Goal: Information Seeking & Learning: Compare options

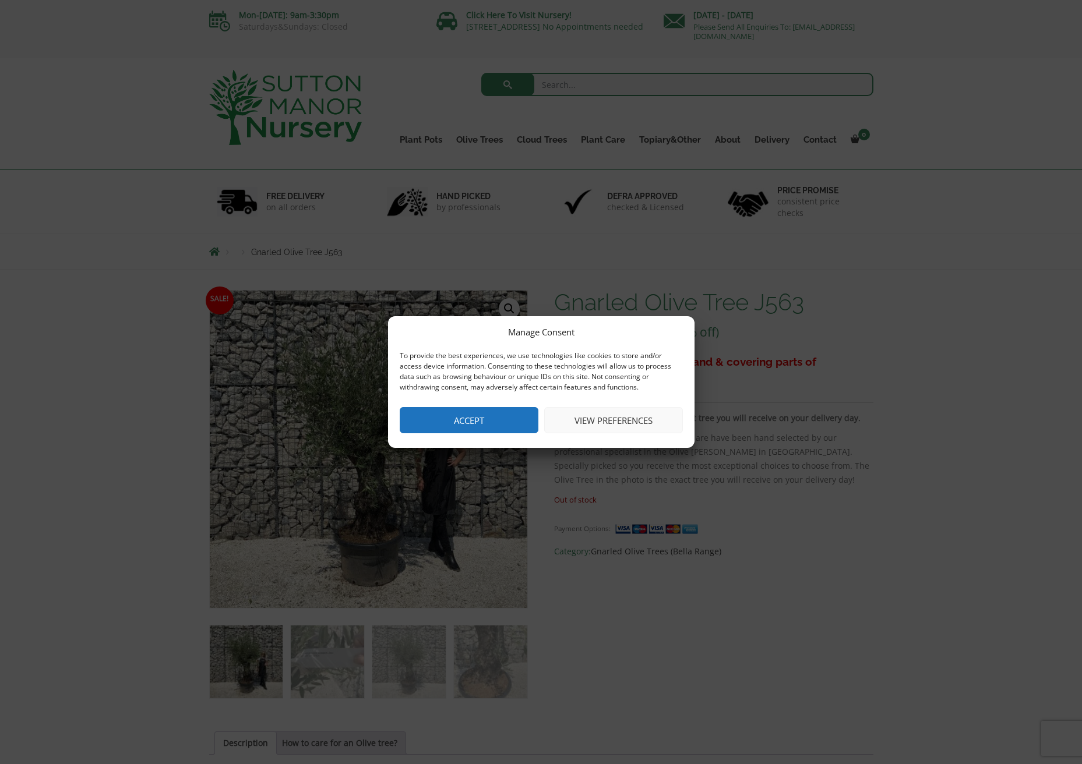
drag, startPoint x: 480, startPoint y: 411, endPoint x: 479, endPoint y: 417, distance: 5.9
click at [481, 411] on button "Accept" at bounding box center [469, 420] width 139 height 26
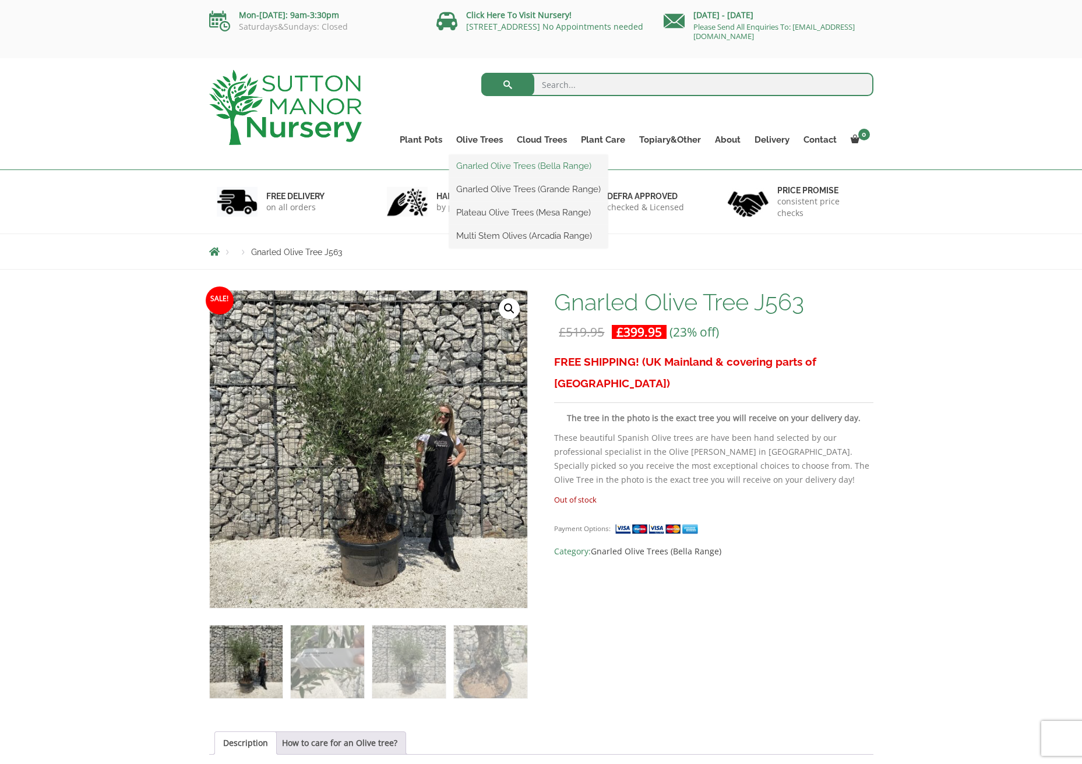
click at [498, 168] on link "Gnarled Olive Trees (Bella Range)" at bounding box center [528, 165] width 158 height 17
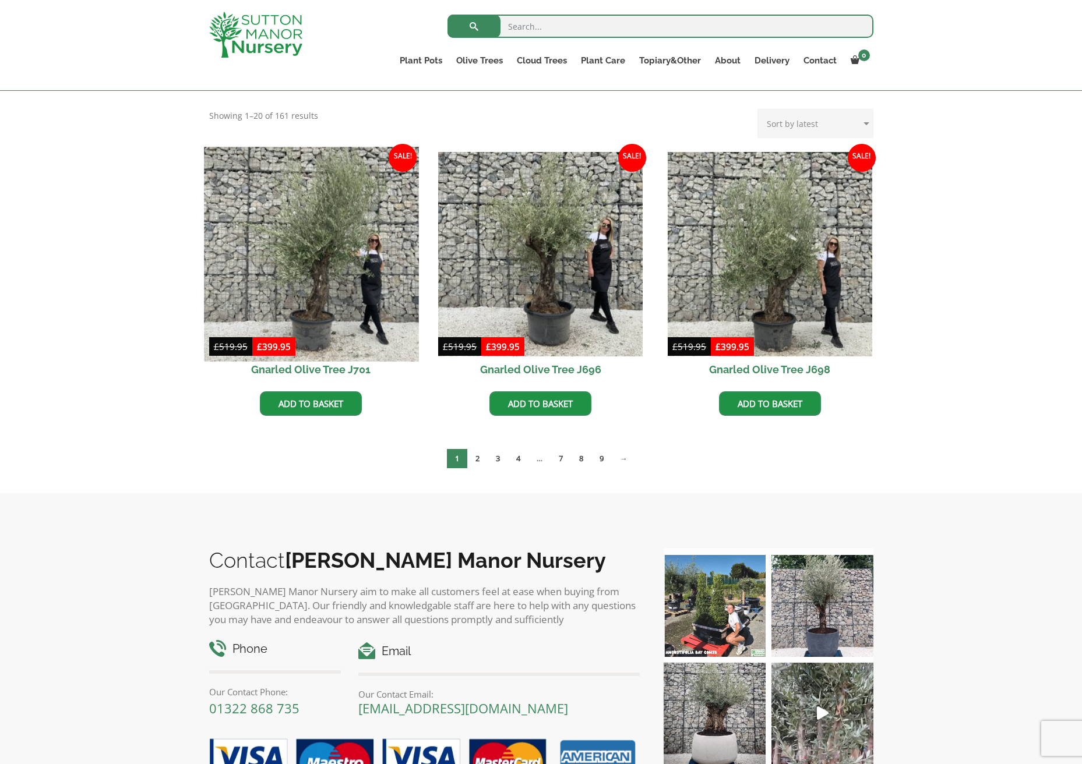
scroll to position [238, 0]
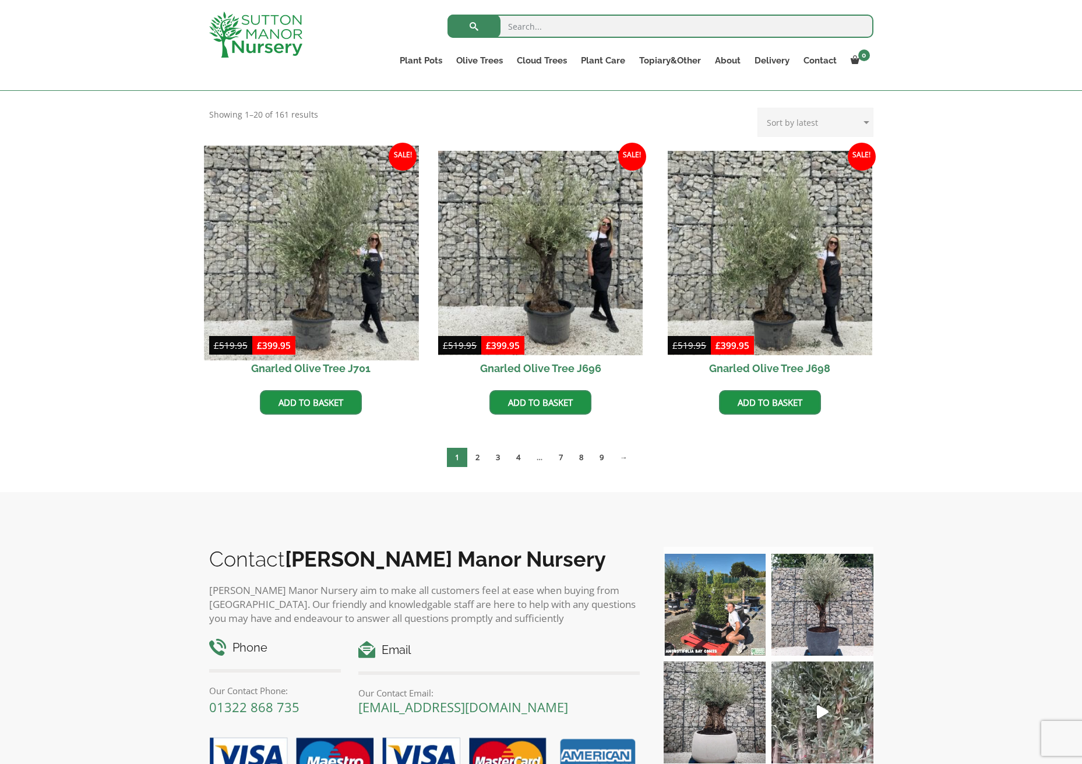
click at [317, 270] on img at bounding box center [311, 253] width 214 height 214
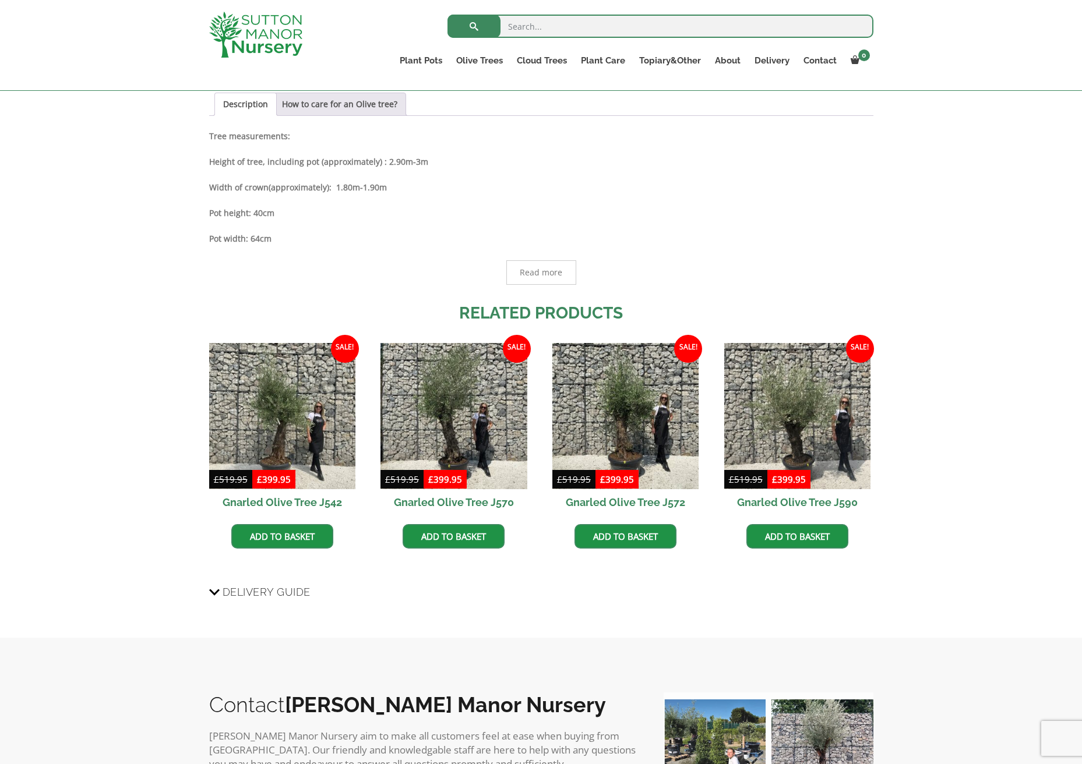
scroll to position [805, 0]
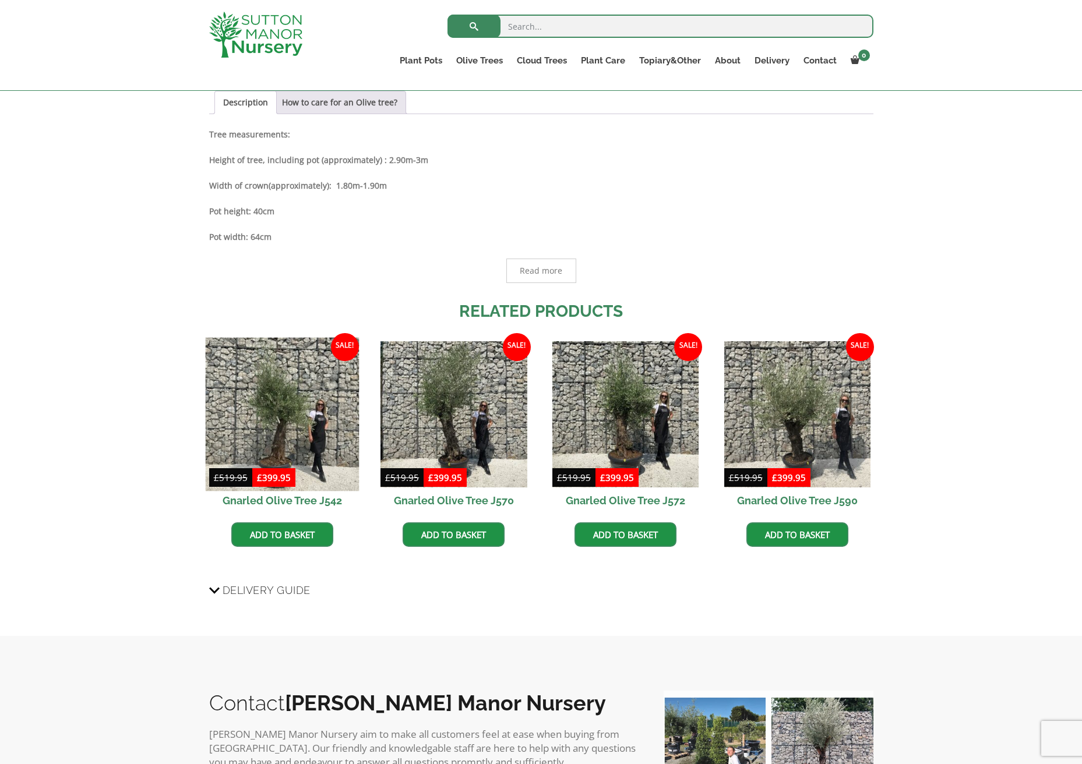
click at [308, 420] on img at bounding box center [282, 414] width 154 height 154
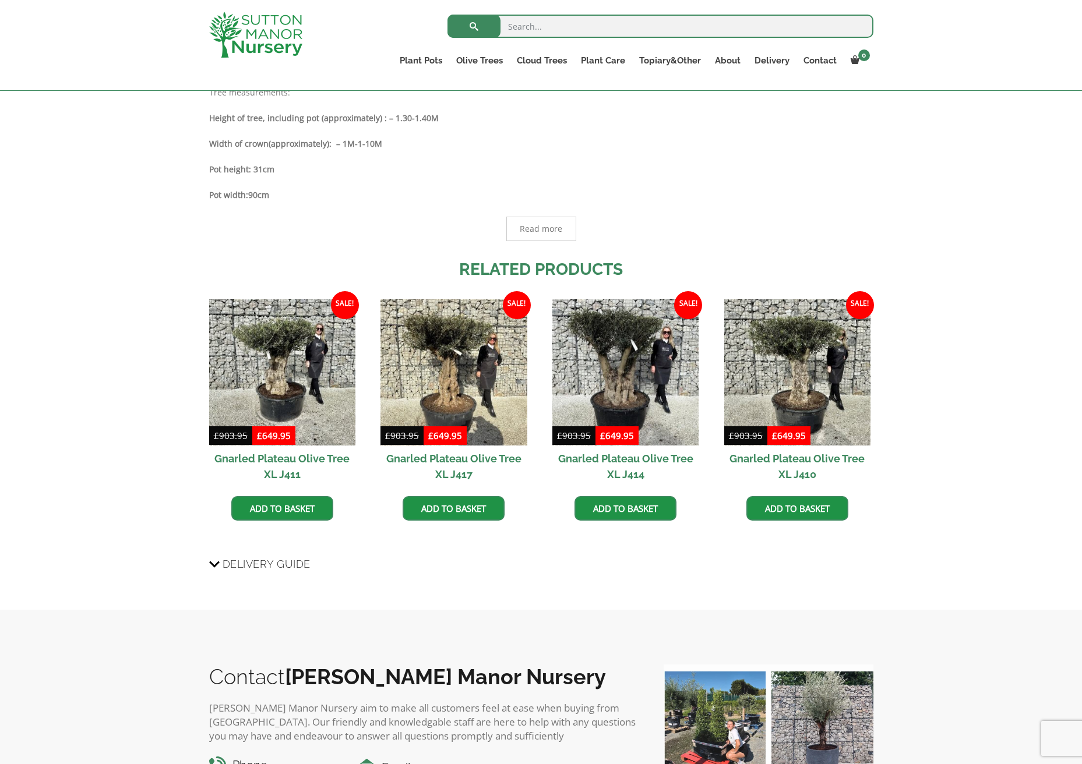
scroll to position [675, 0]
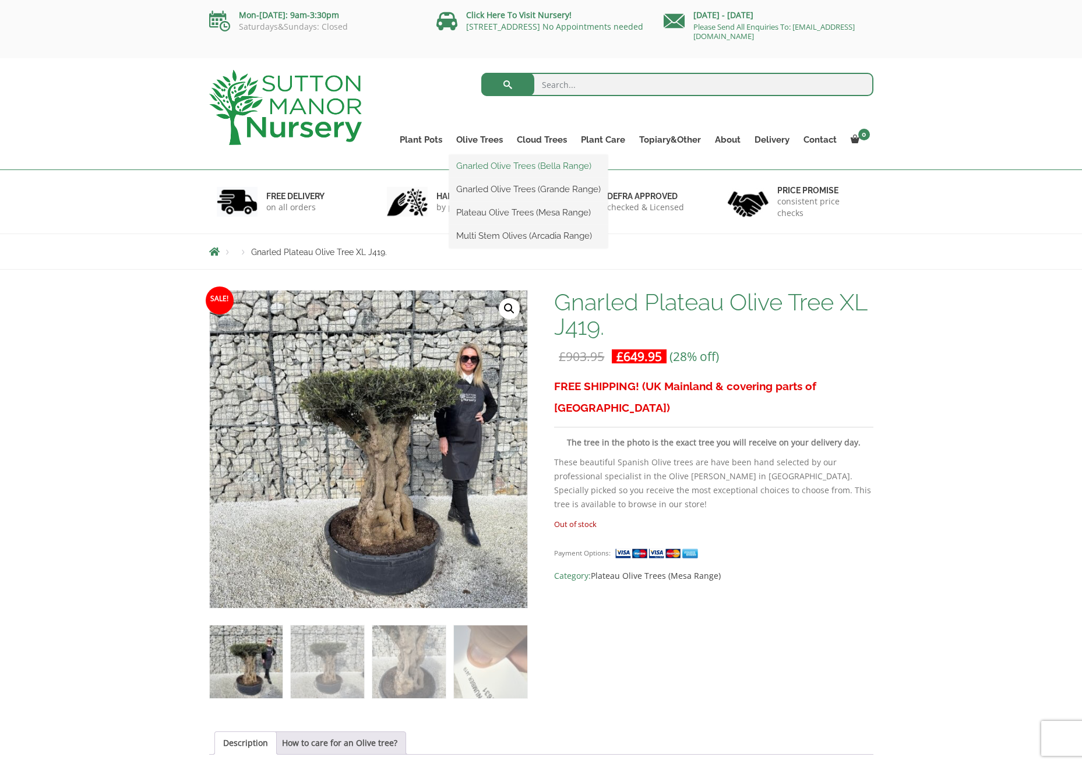
click at [497, 167] on link "Gnarled Olive Trees (Bella Range)" at bounding box center [528, 165] width 158 height 17
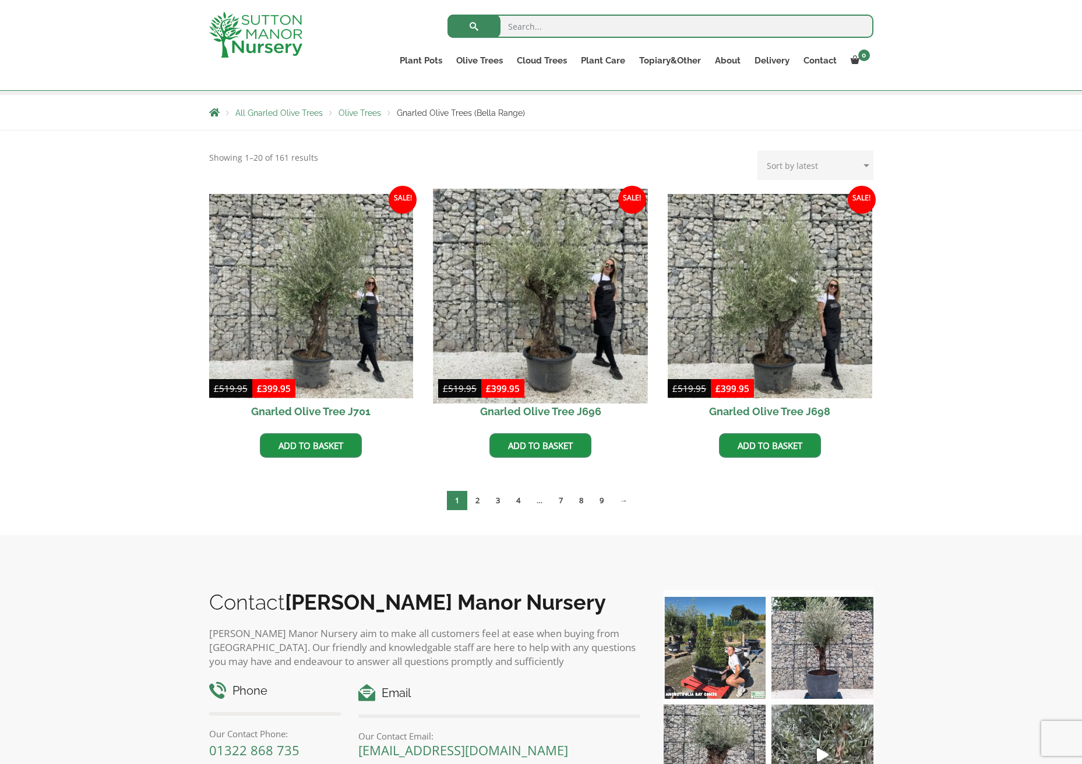
scroll to position [190, 0]
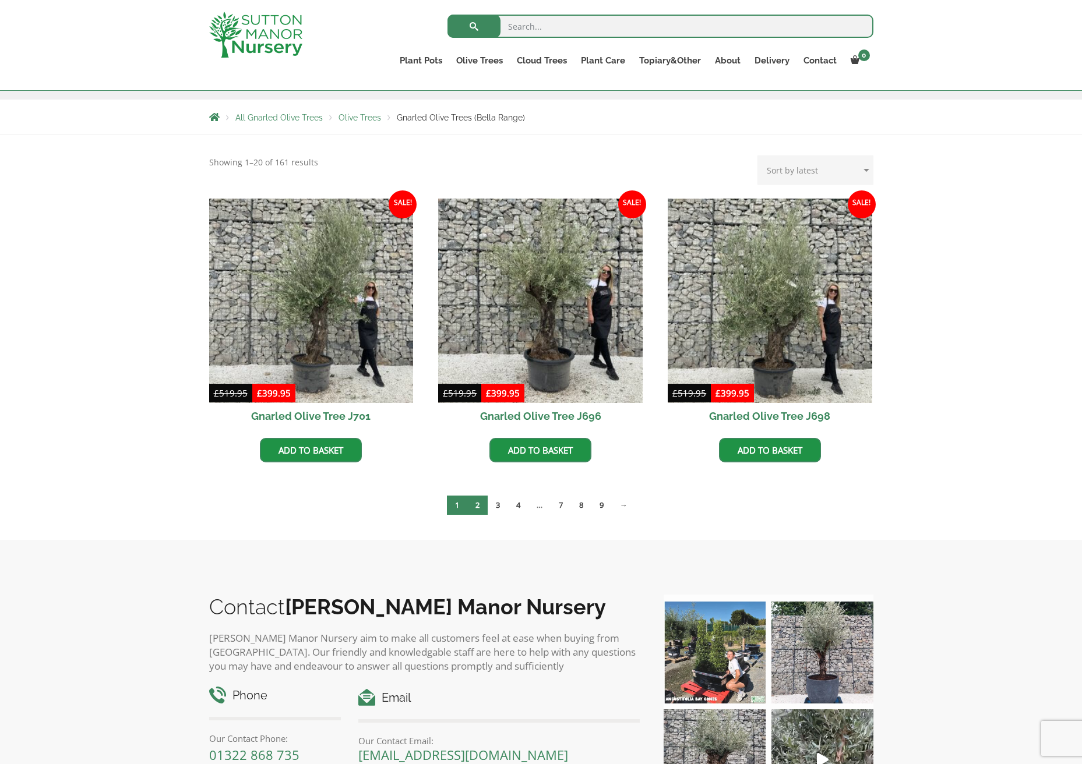
click at [475, 505] on link "2" at bounding box center [477, 505] width 20 height 19
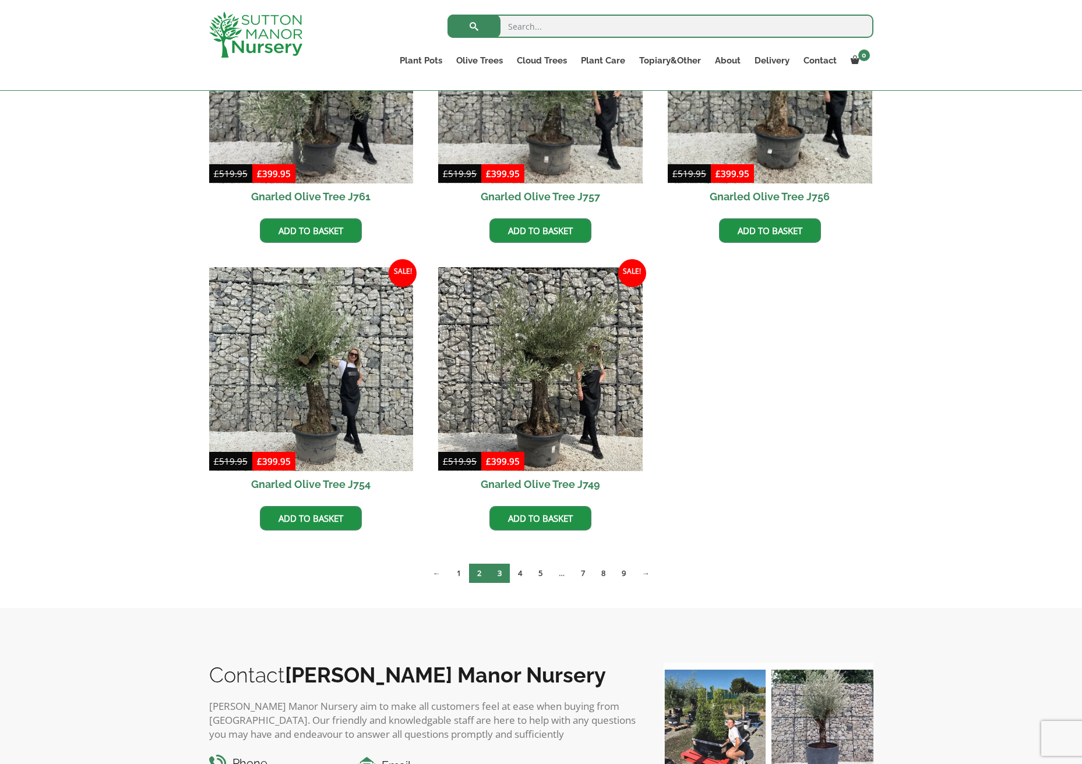
scroll to position [410, 0]
click at [503, 577] on link "3" at bounding box center [499, 572] width 20 height 19
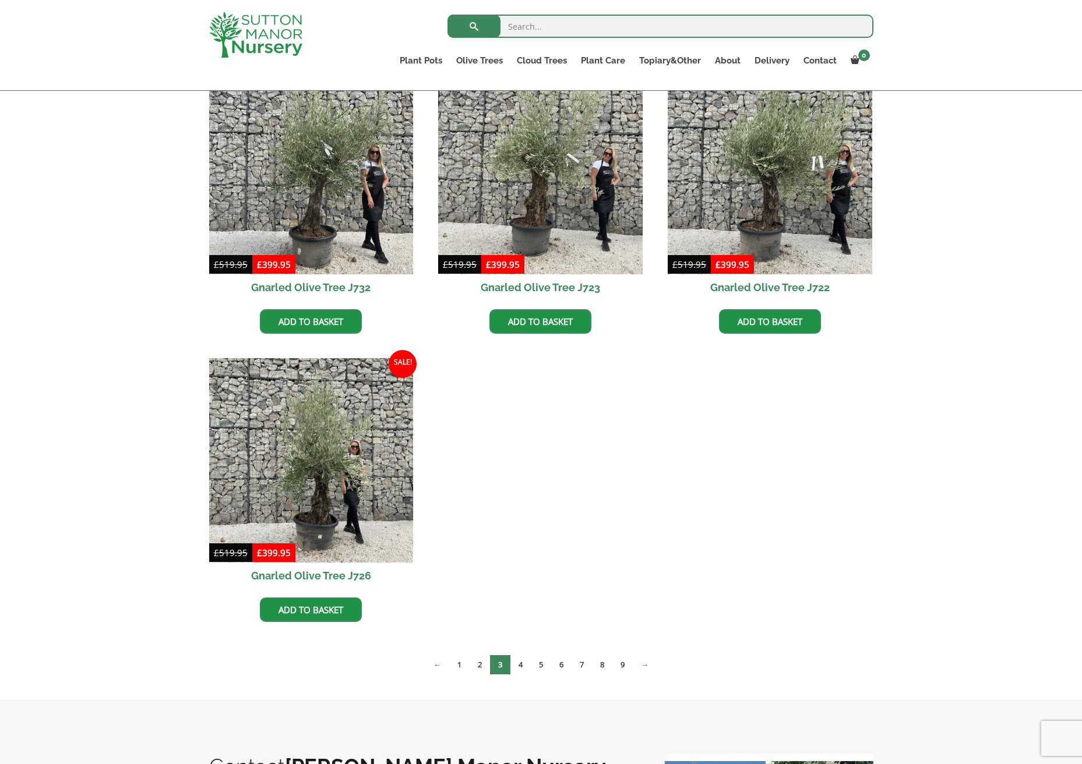
scroll to position [607, 0]
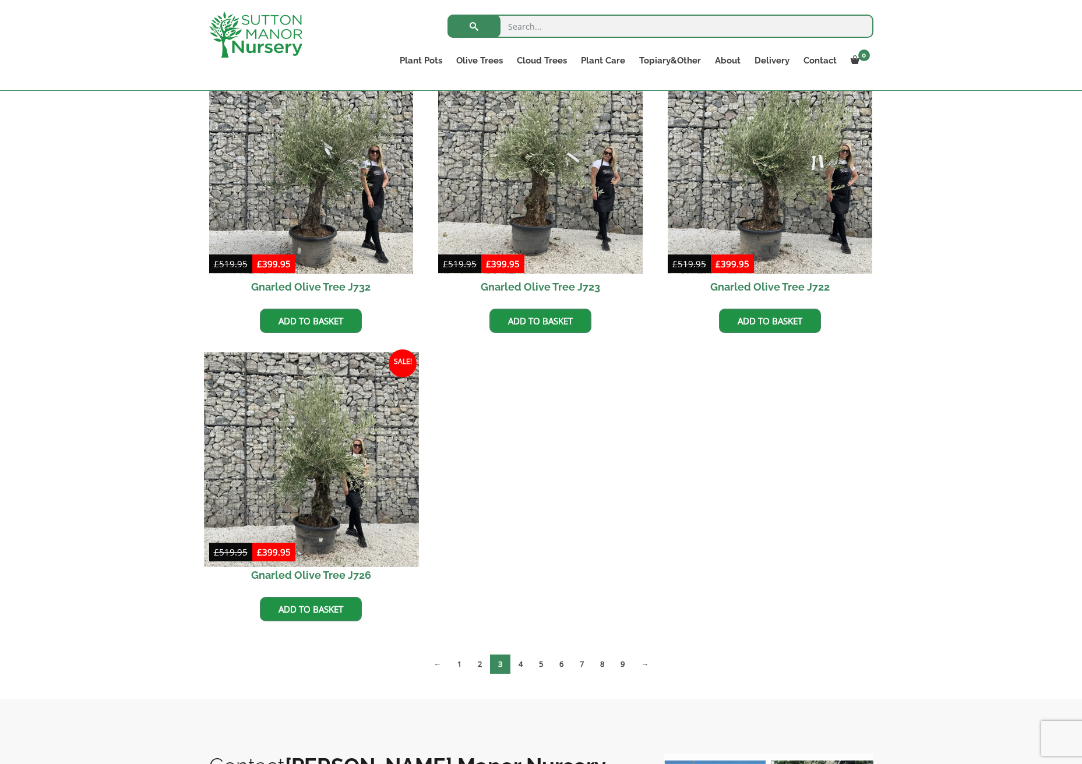
drag, startPoint x: 338, startPoint y: 493, endPoint x: 345, endPoint y: 493, distance: 7.6
click at [338, 493] on img at bounding box center [311, 459] width 214 height 214
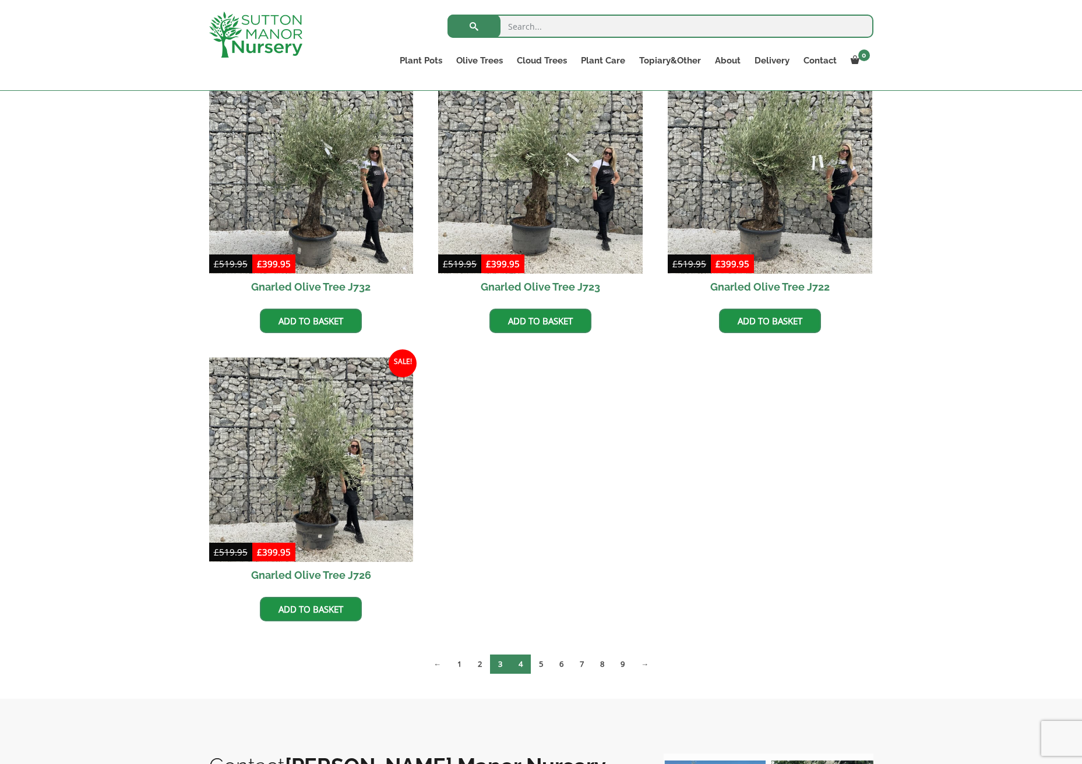
click at [522, 668] on link "4" at bounding box center [520, 664] width 20 height 19
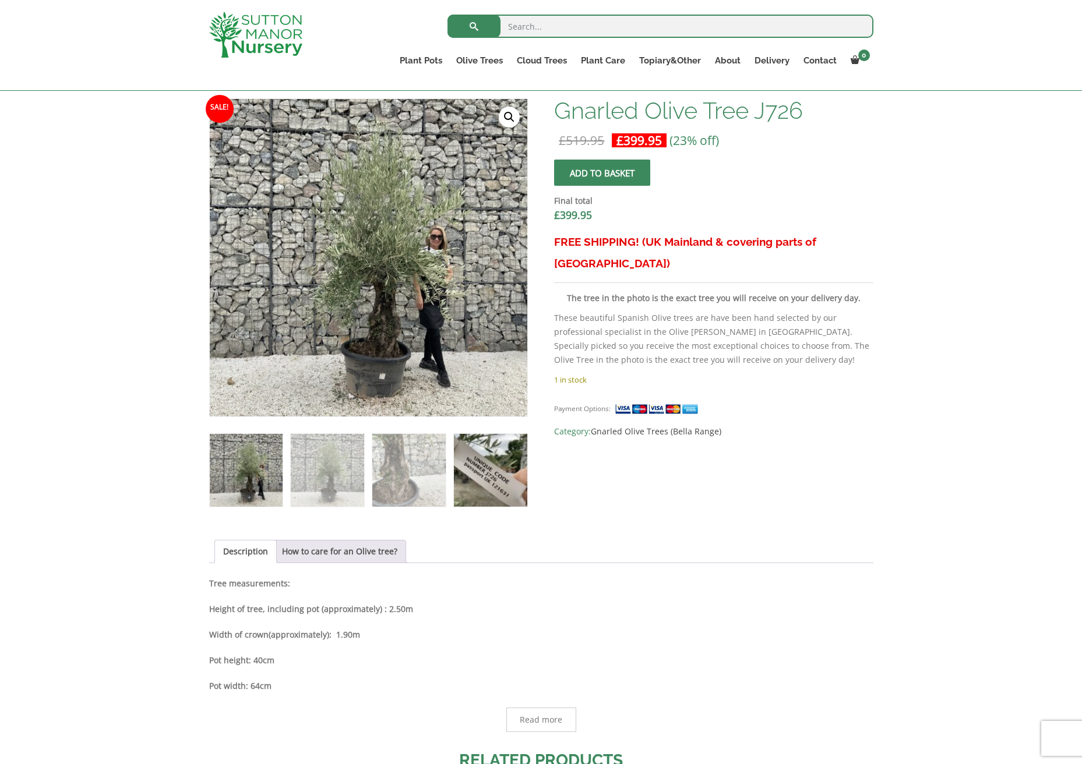
scroll to position [359, 0]
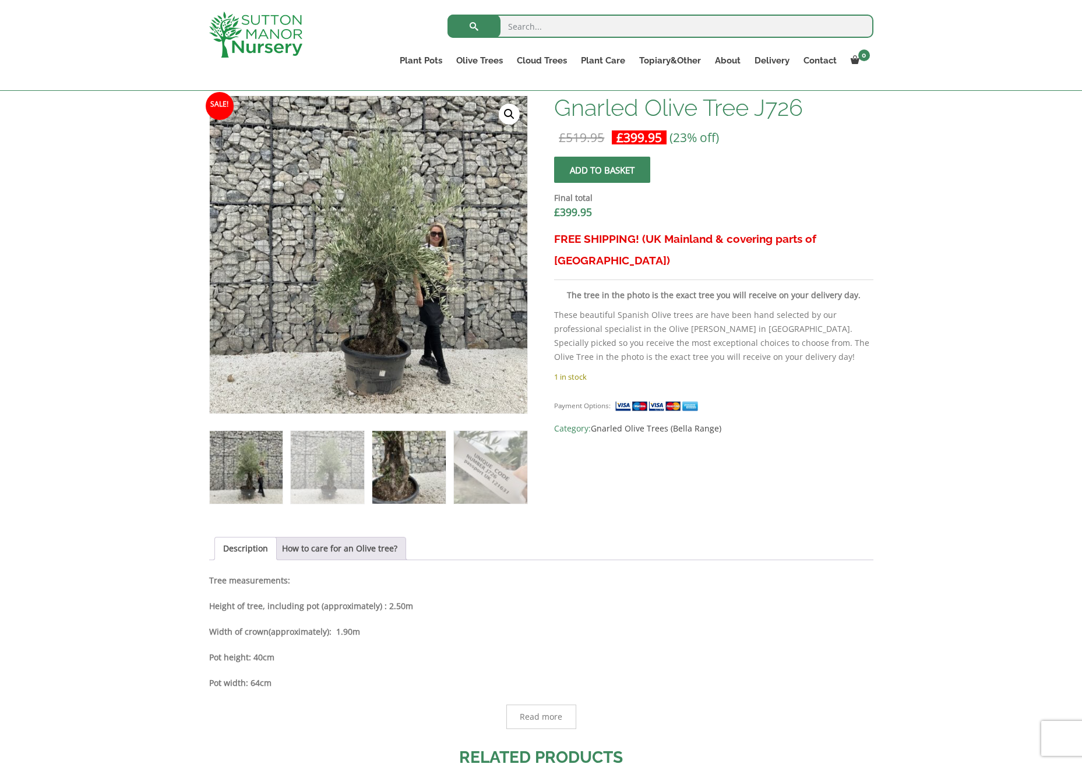
drag, startPoint x: 355, startPoint y: 491, endPoint x: 421, endPoint y: 481, distance: 66.5
click at [356, 491] on img at bounding box center [327, 467] width 73 height 73
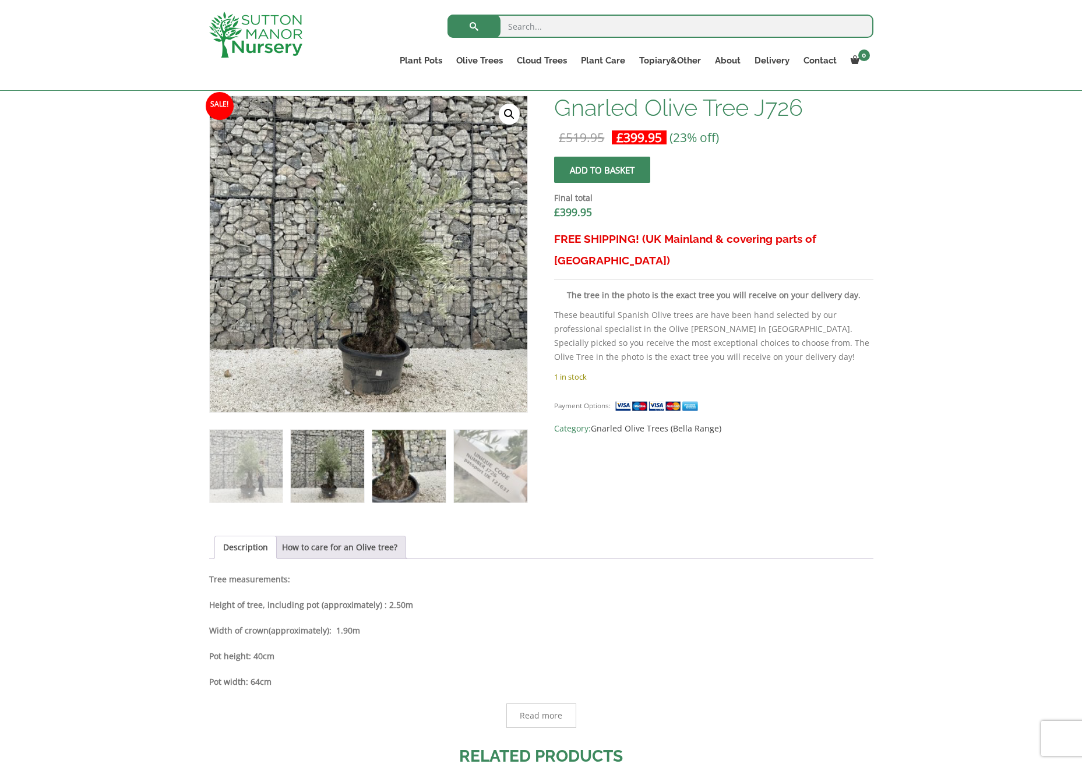
click at [390, 476] on img at bounding box center [408, 466] width 73 height 73
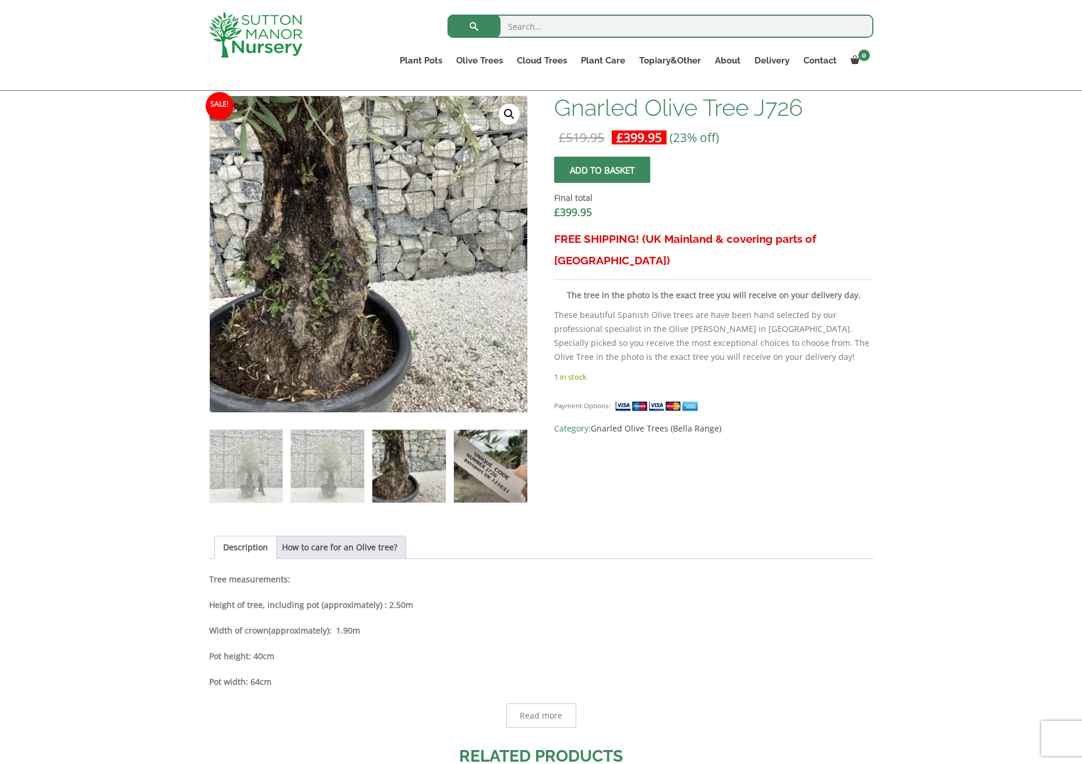
click at [470, 465] on img at bounding box center [490, 466] width 73 height 73
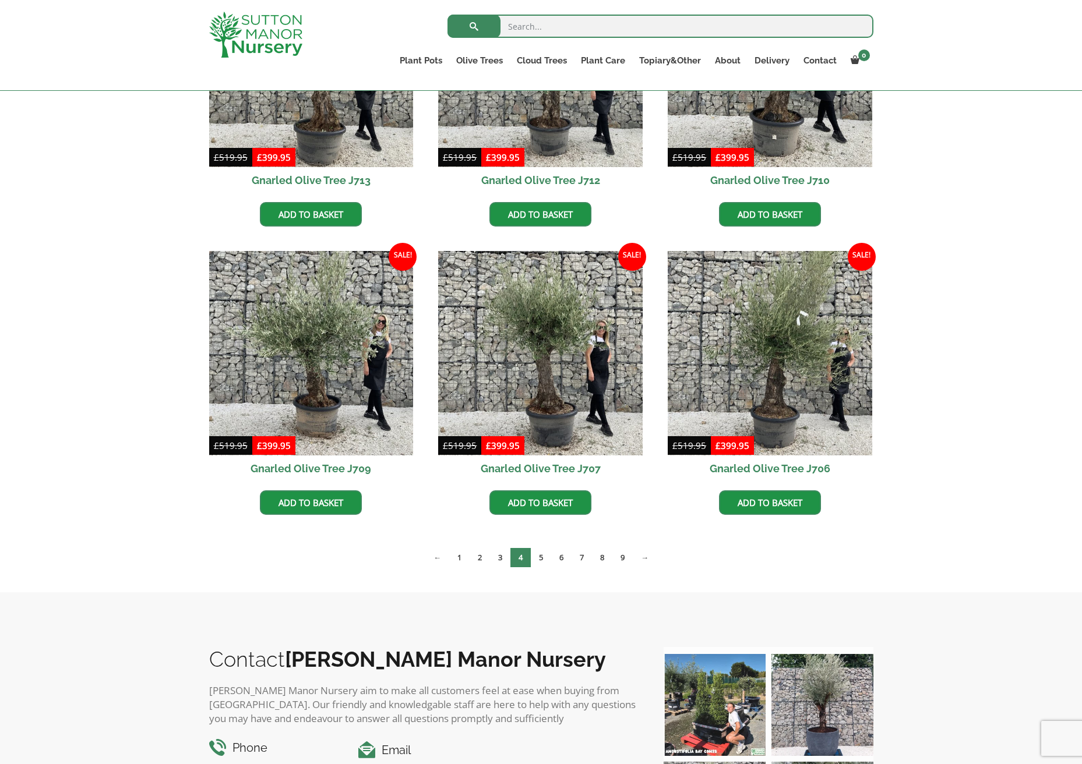
scroll to position [720, 0]
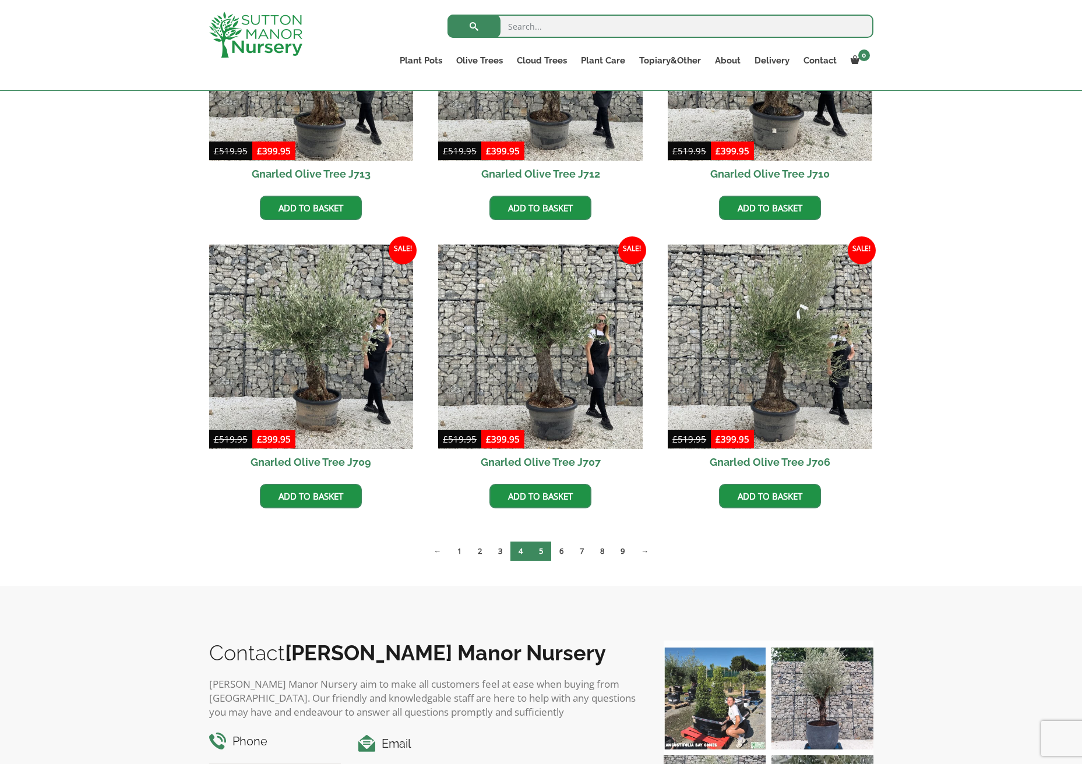
click at [548, 548] on link "5" at bounding box center [541, 551] width 20 height 19
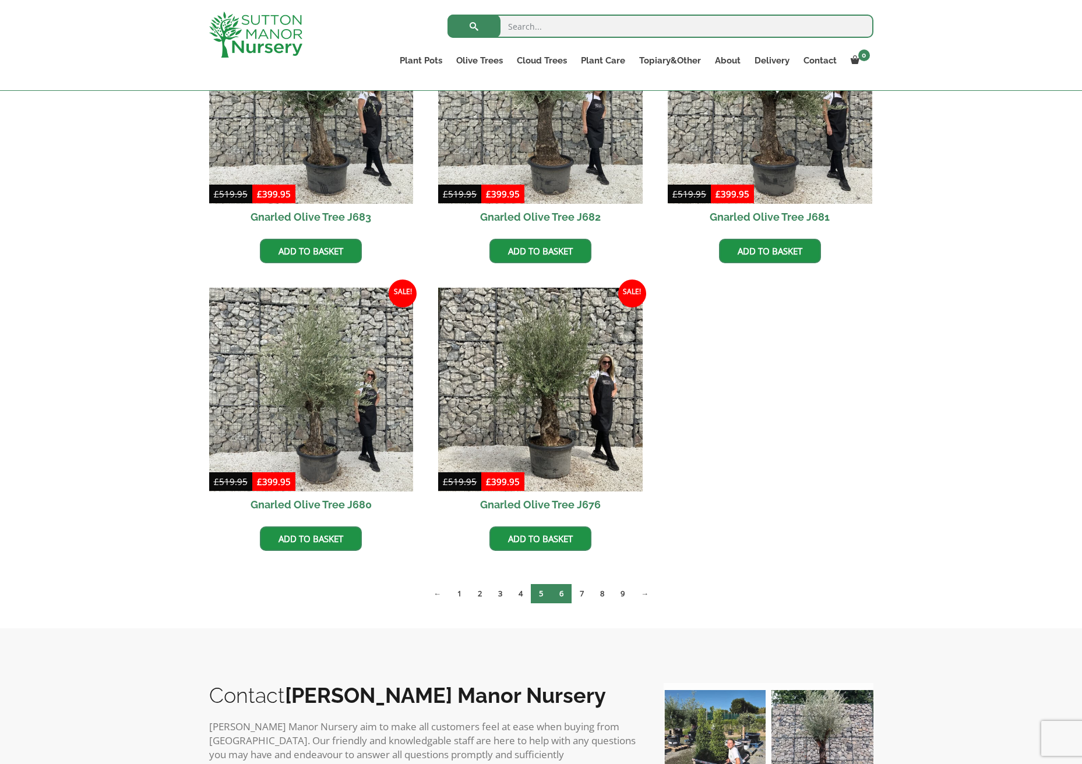
scroll to position [965, 0]
click at [561, 594] on link "6" at bounding box center [561, 594] width 20 height 19
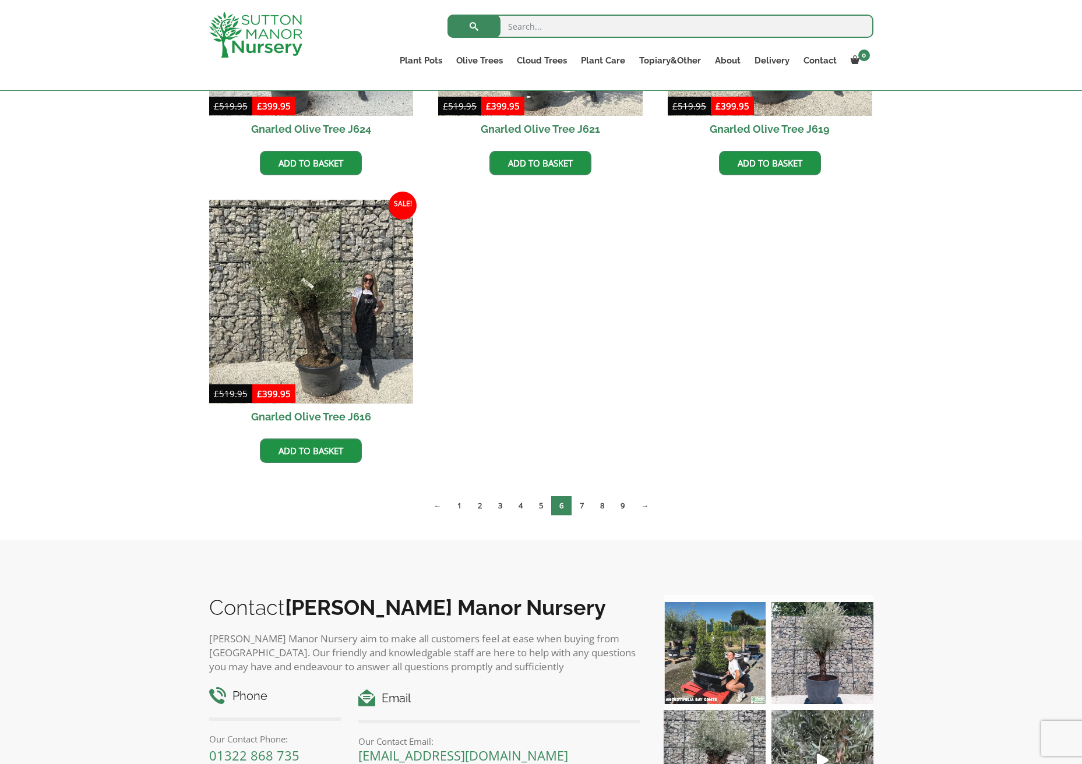
scroll to position [1055, 0]
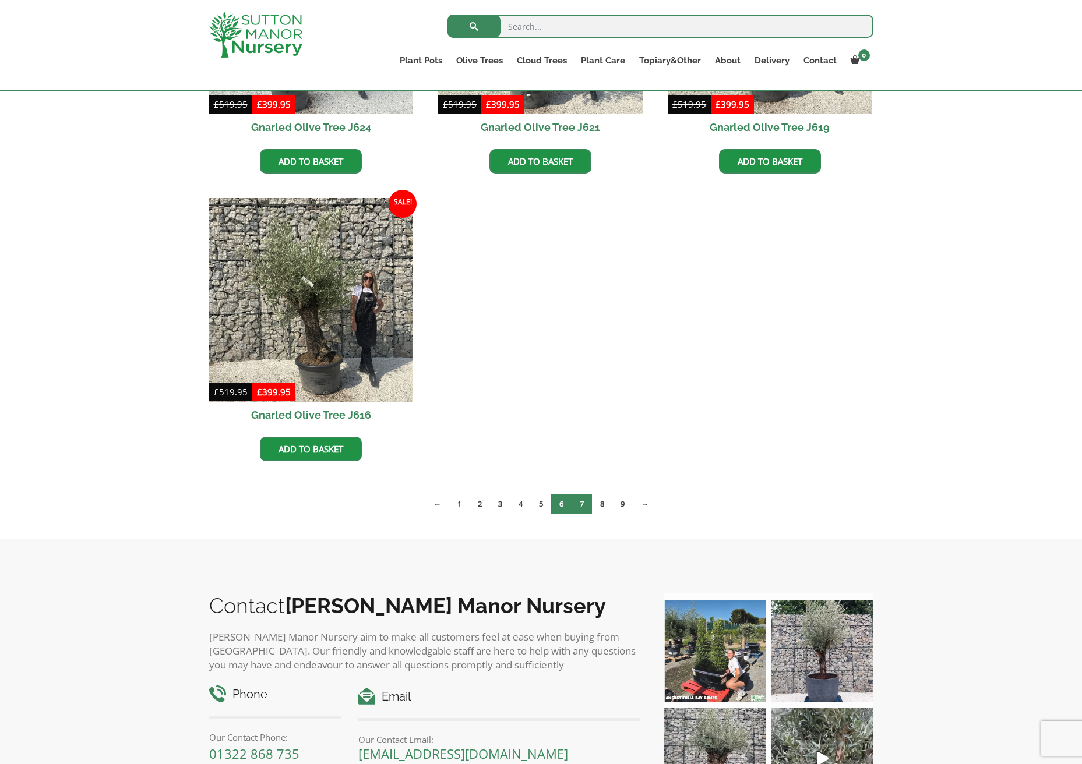
click at [585, 509] on link "7" at bounding box center [581, 504] width 20 height 19
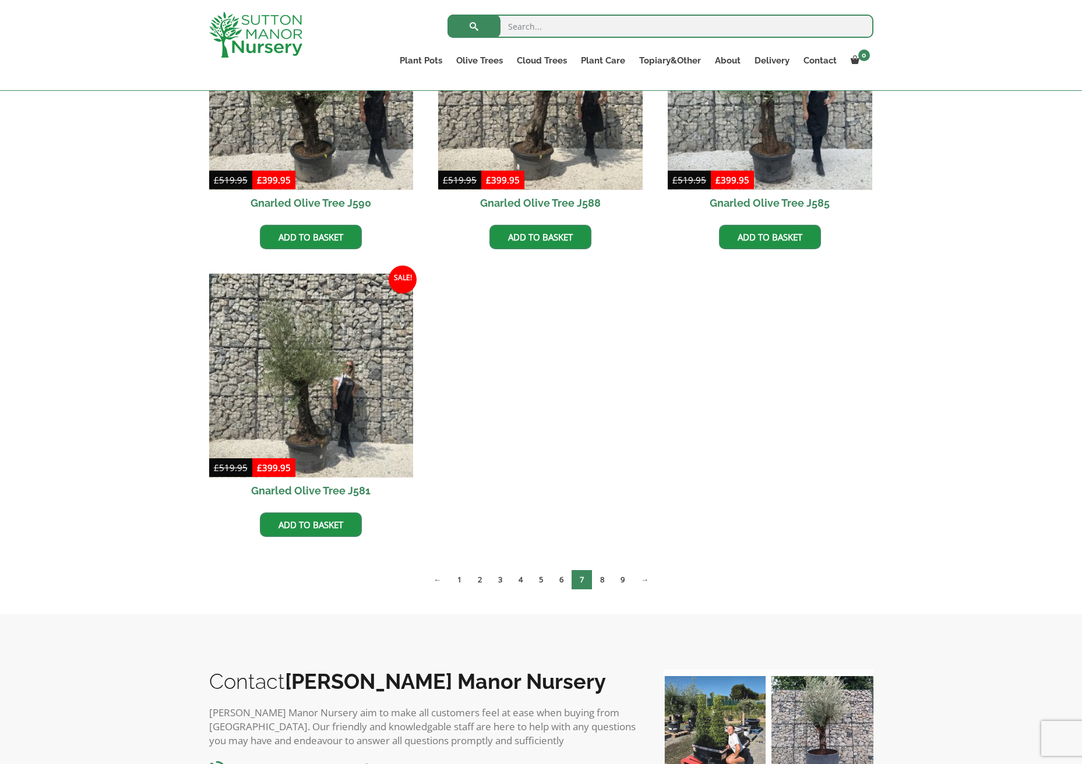
scroll to position [980, 0]
click at [608, 582] on link "8" at bounding box center [602, 579] width 20 height 19
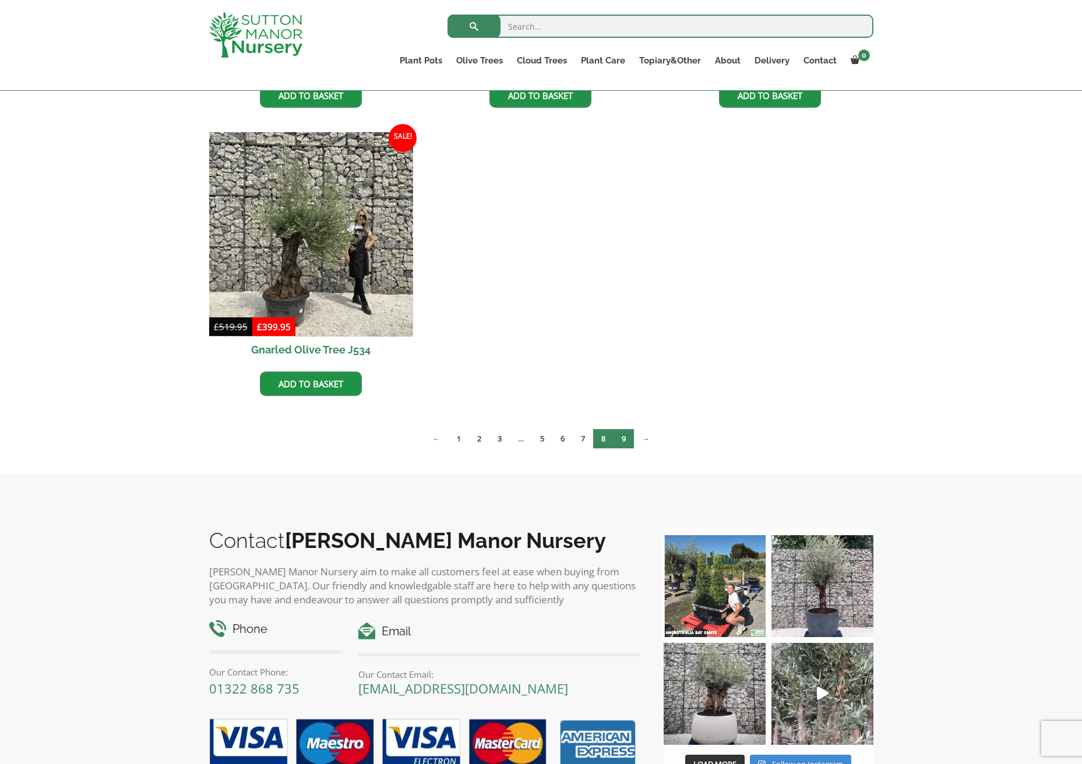
scroll to position [1699, 0]
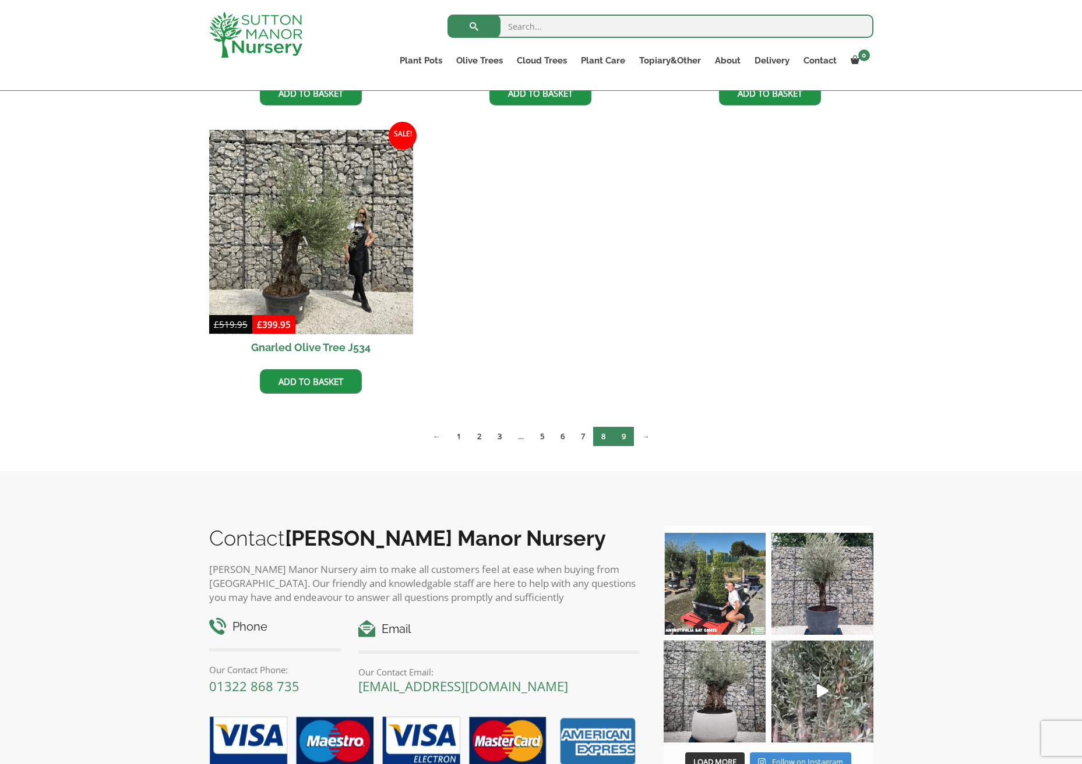
click at [623, 435] on link "9" at bounding box center [623, 436] width 20 height 19
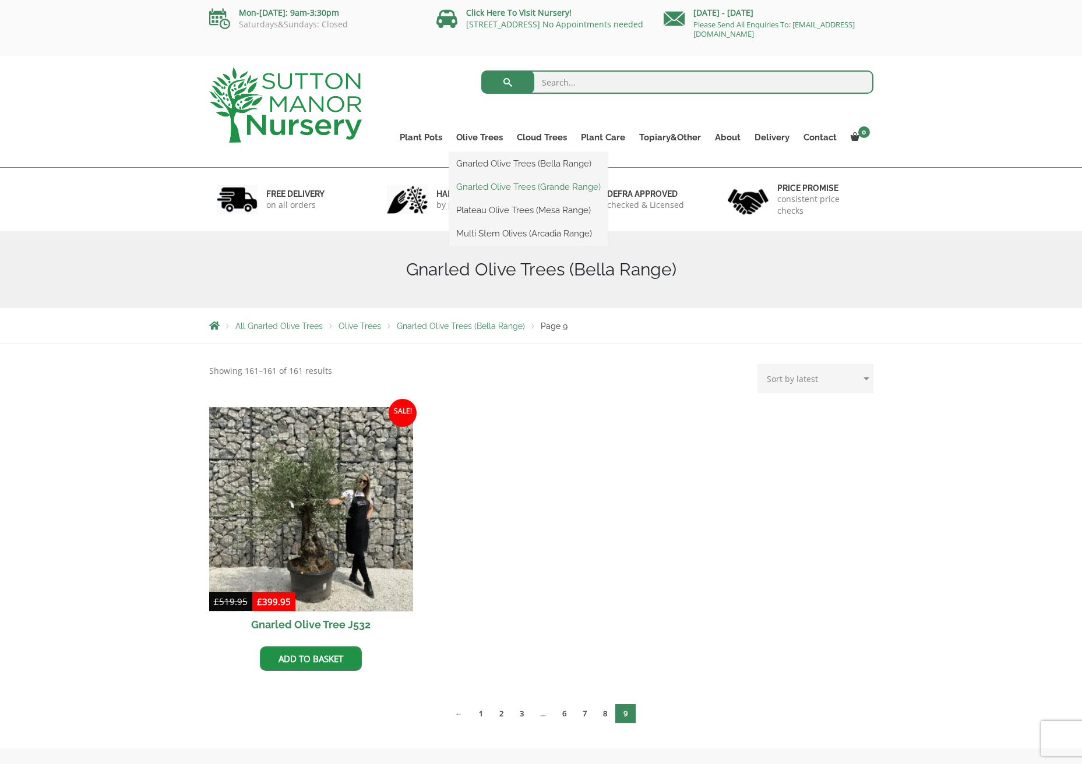
scroll to position [1, 0]
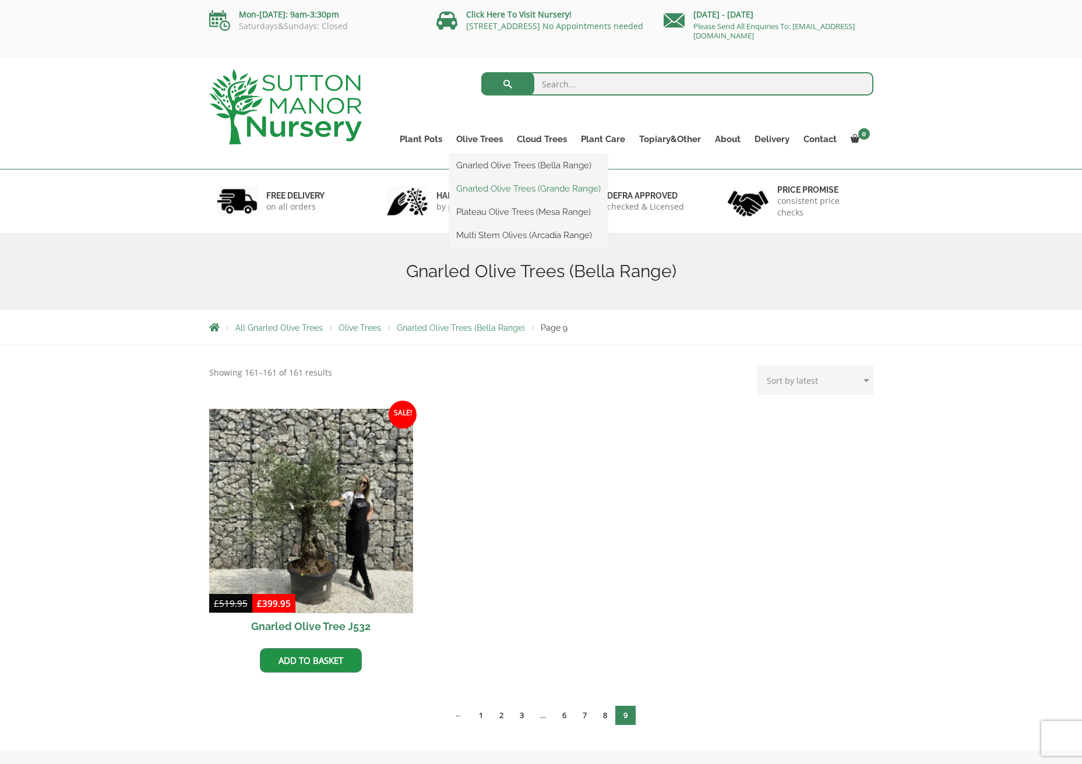
click at [503, 186] on link "Gnarled Olive Trees (Grande Range)" at bounding box center [528, 188] width 158 height 17
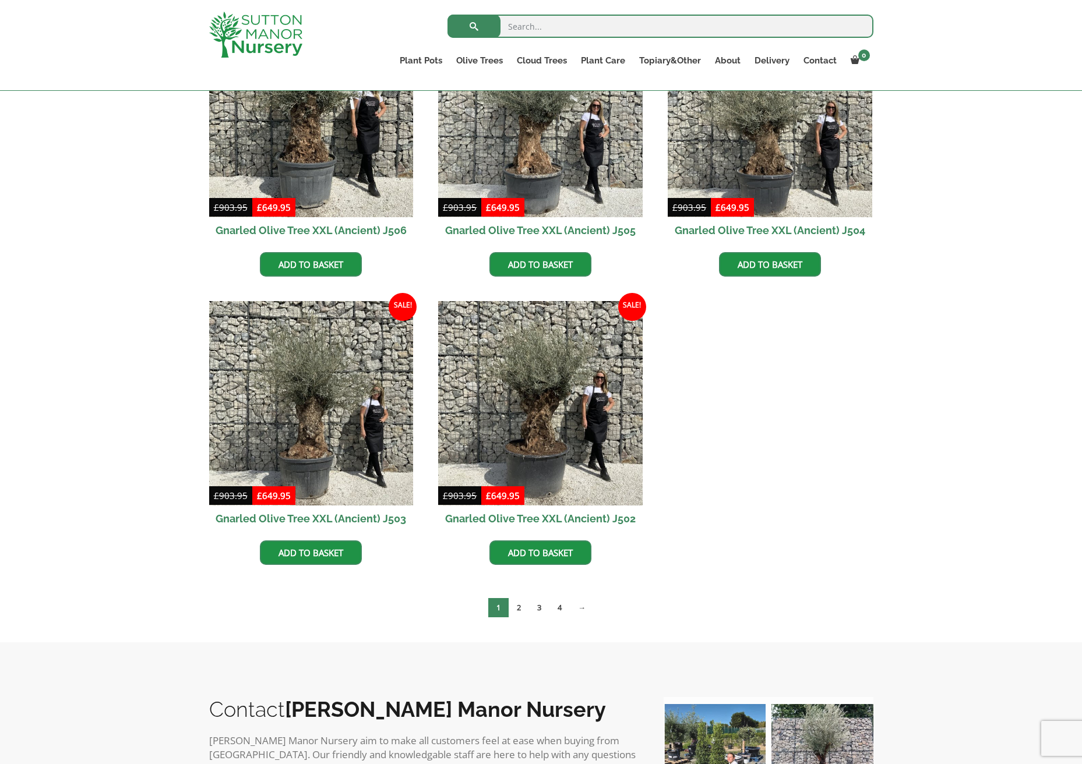
scroll to position [1530, 0]
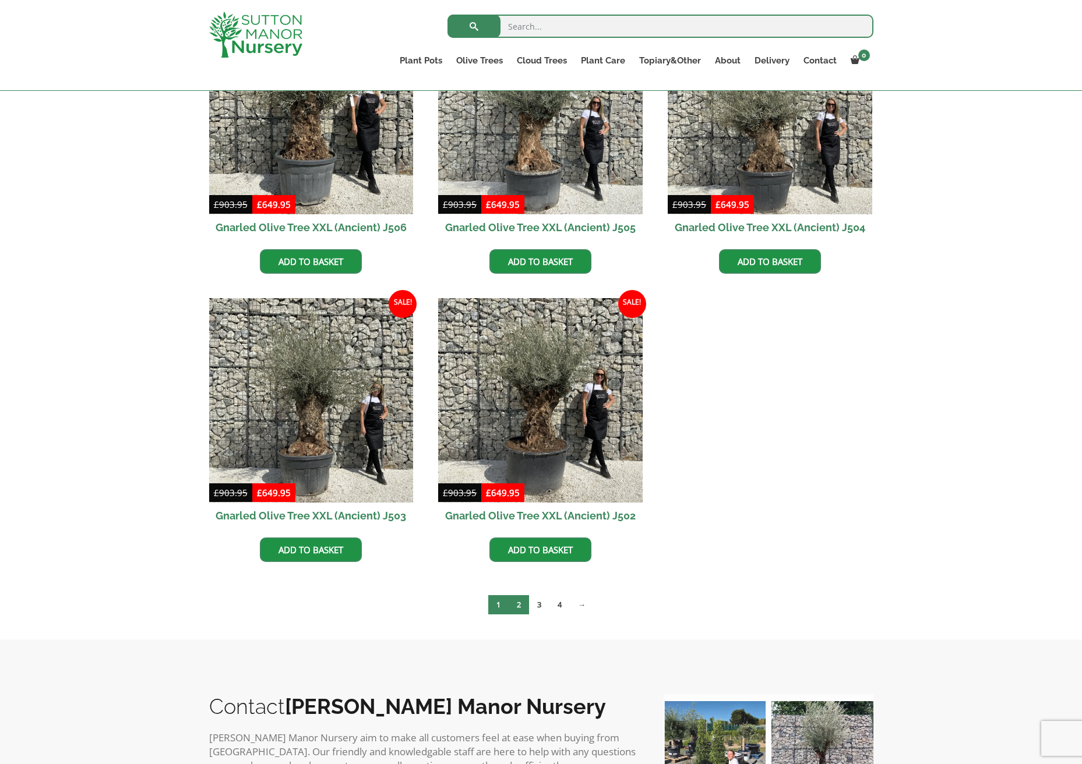
click at [524, 606] on link "2" at bounding box center [519, 604] width 20 height 19
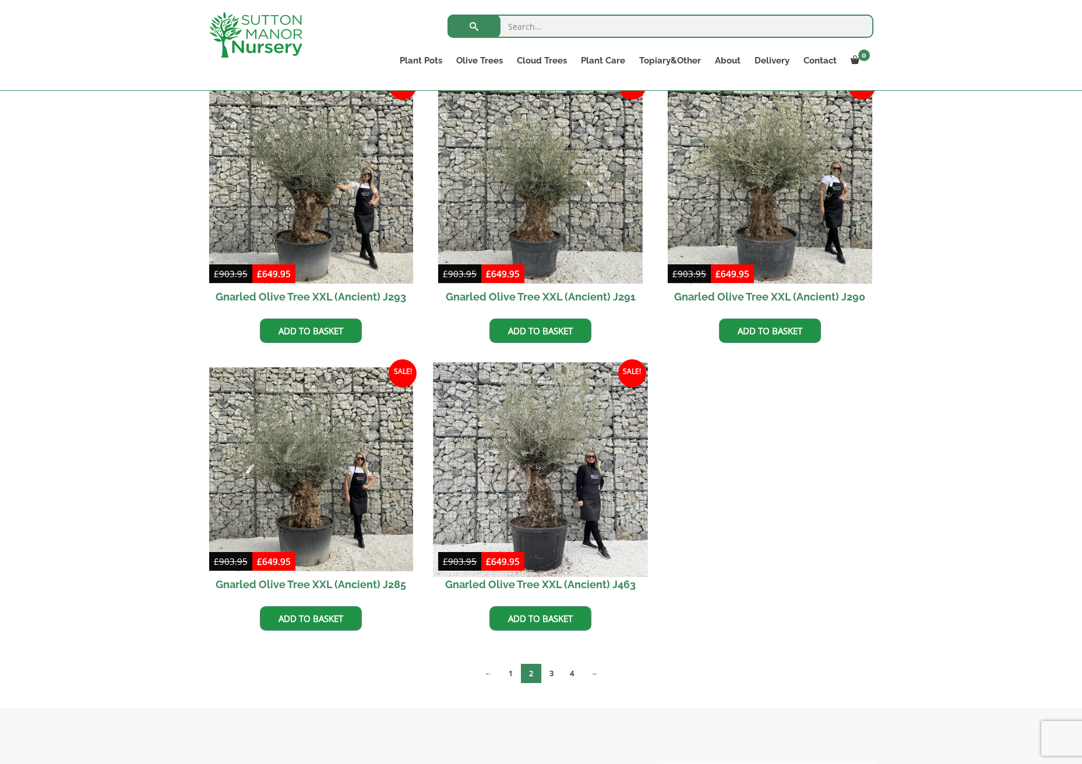
scroll to position [1174, 0]
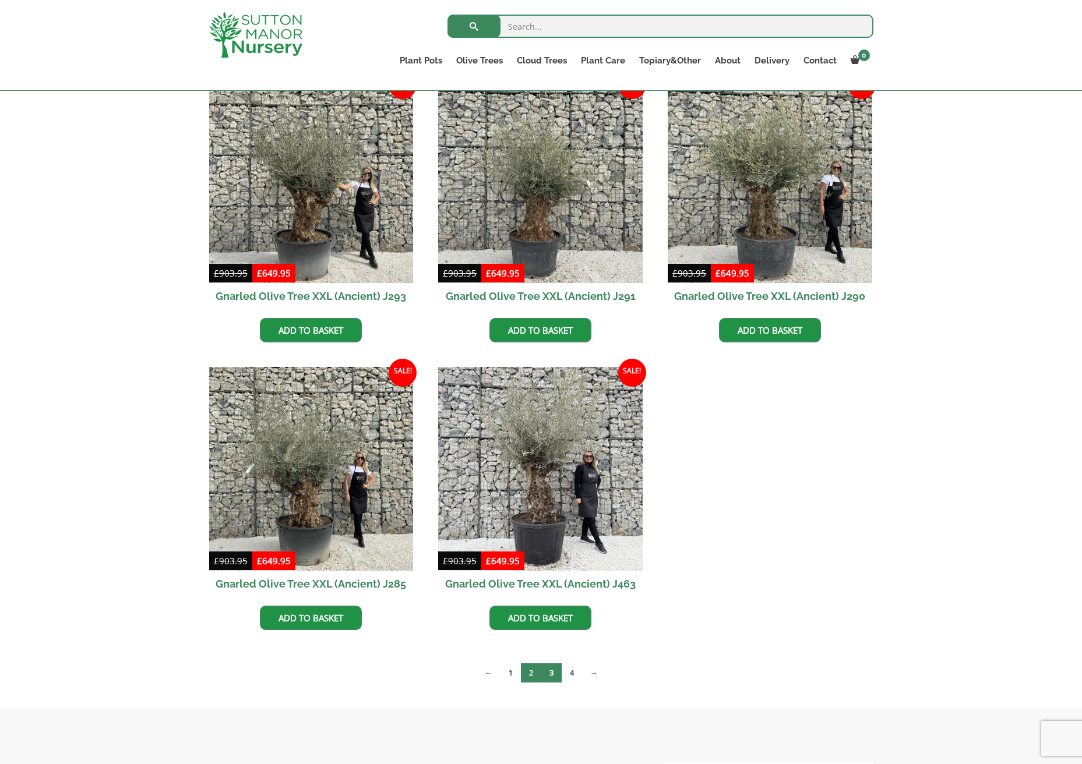
click at [556, 672] on link "3" at bounding box center [551, 673] width 20 height 19
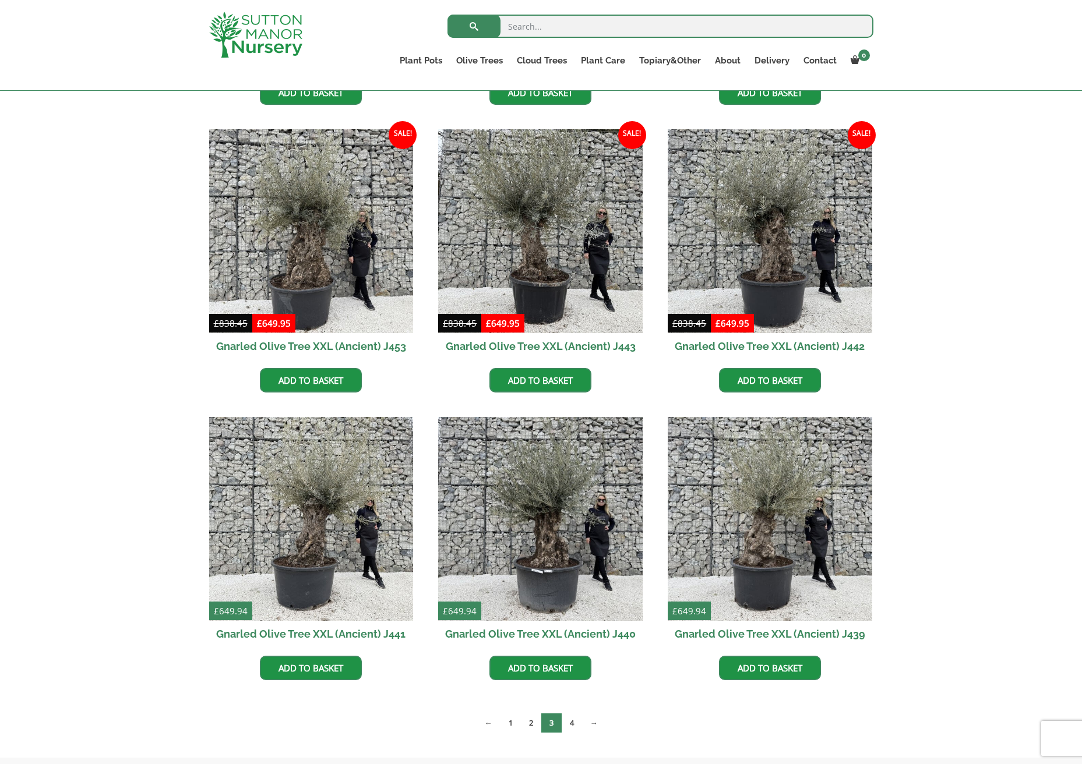
scroll to position [1127, 0]
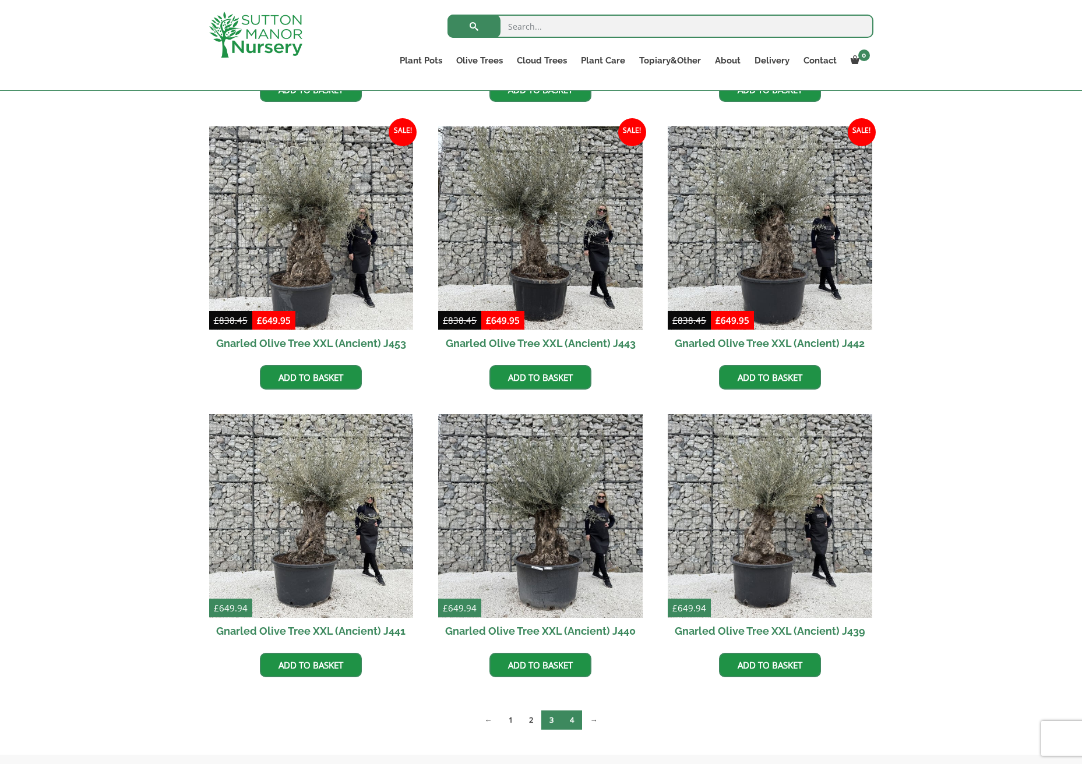
click at [574, 722] on link "4" at bounding box center [572, 720] width 20 height 19
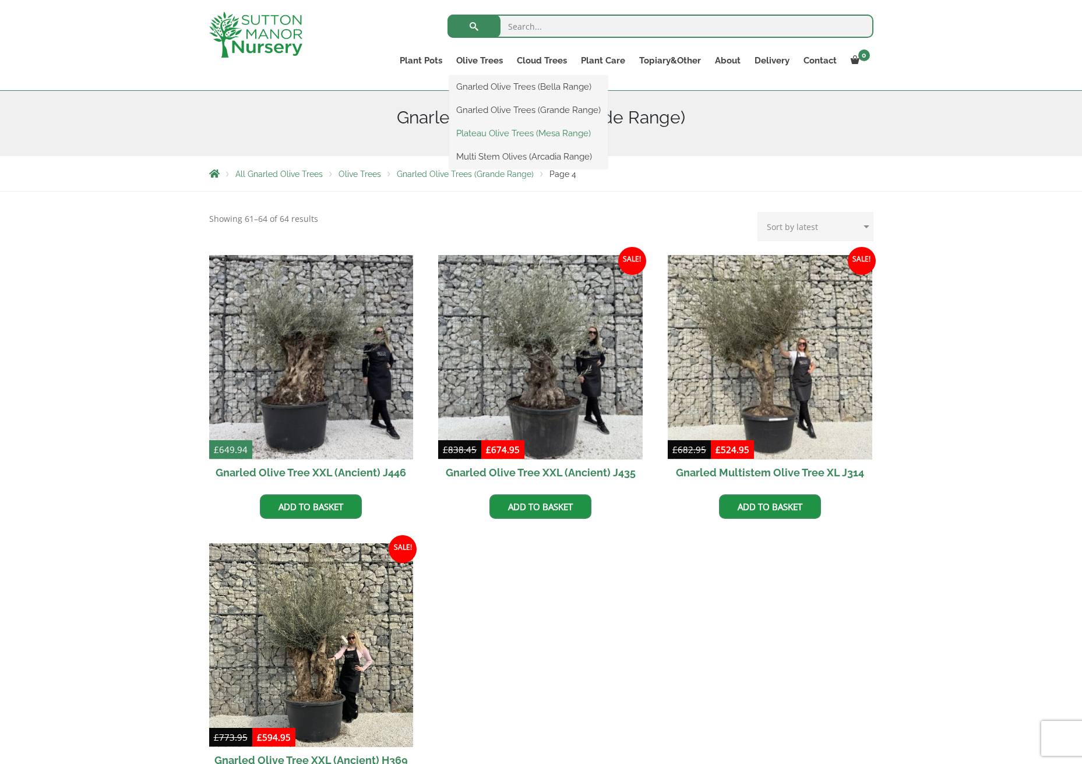
scroll to position [133, 0]
click at [505, 134] on link "Plateau Olive Trees (Mesa Range)" at bounding box center [528, 133] width 158 height 17
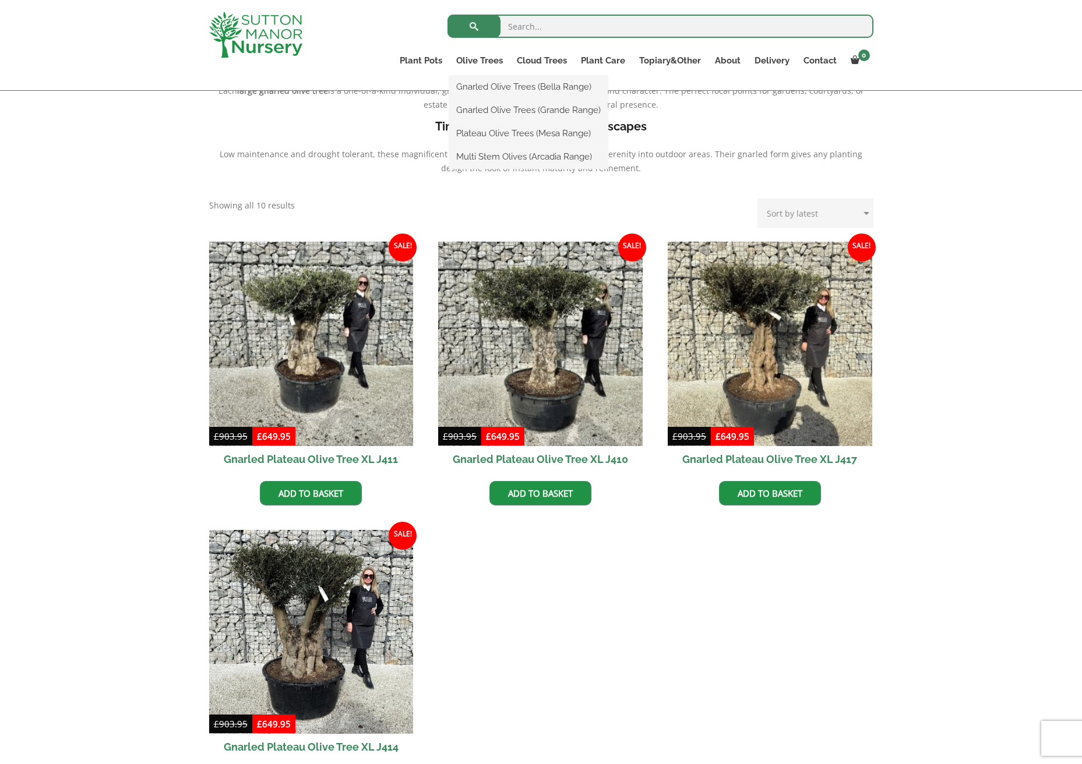
scroll to position [357, 0]
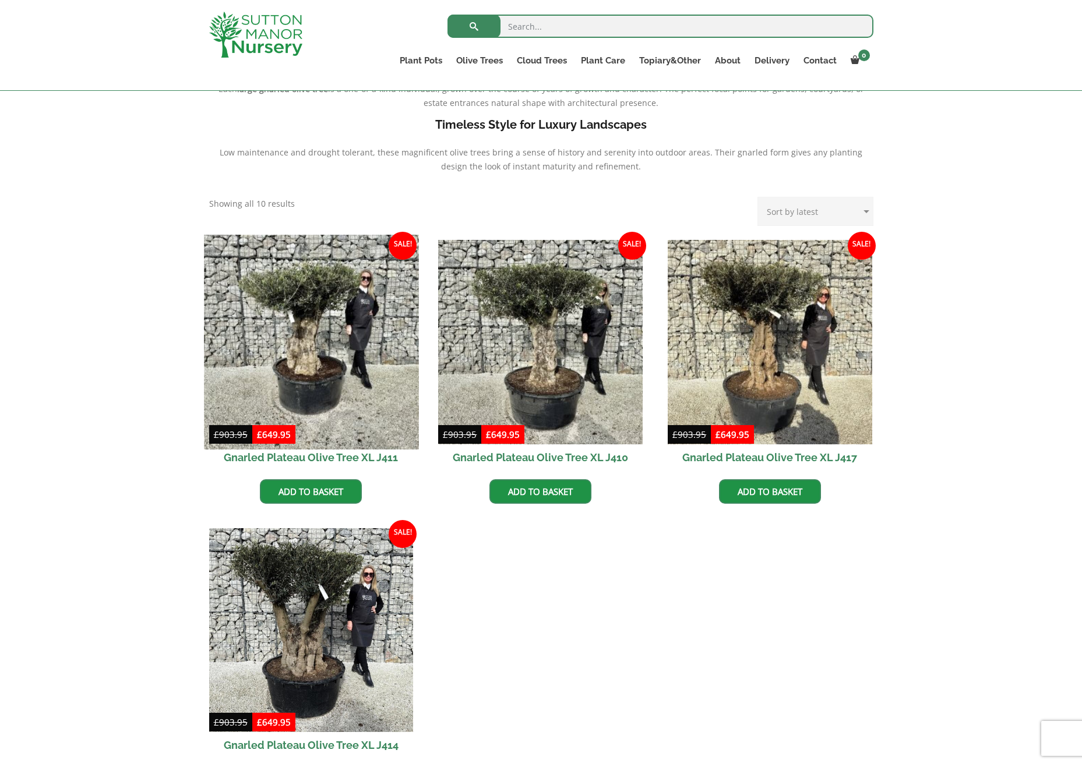
click at [299, 375] on img at bounding box center [311, 342] width 214 height 214
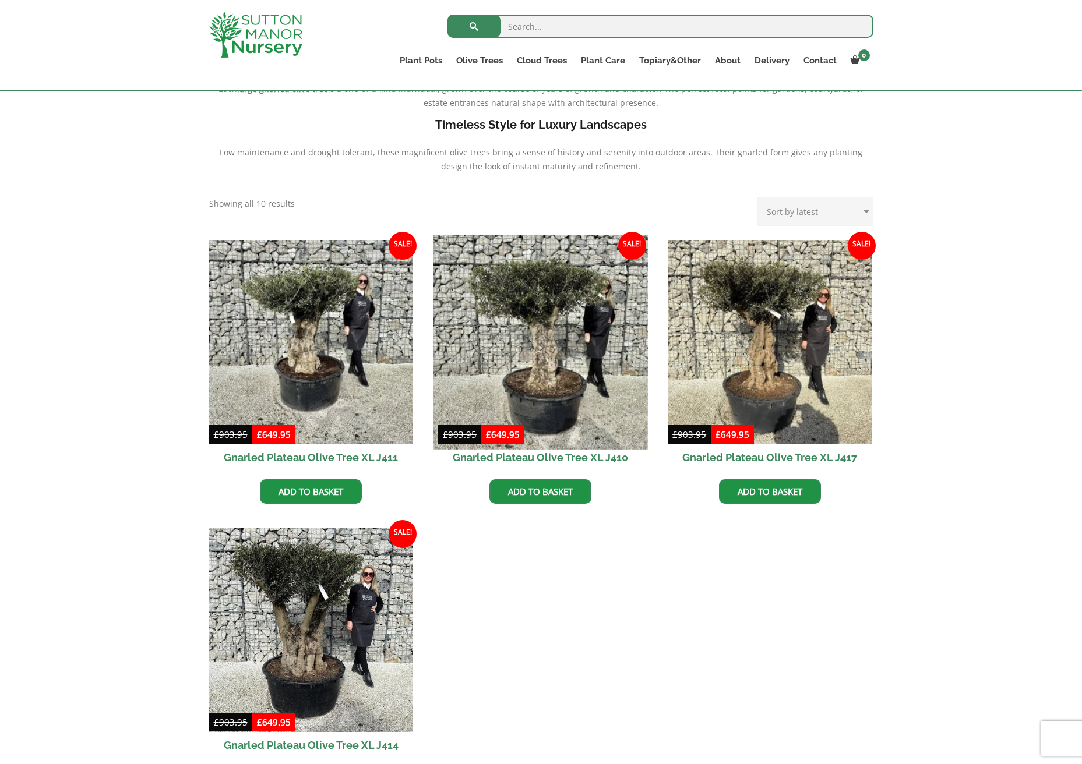
click at [553, 341] on img at bounding box center [540, 342] width 214 height 214
click at [554, 342] on img at bounding box center [540, 342] width 214 height 214
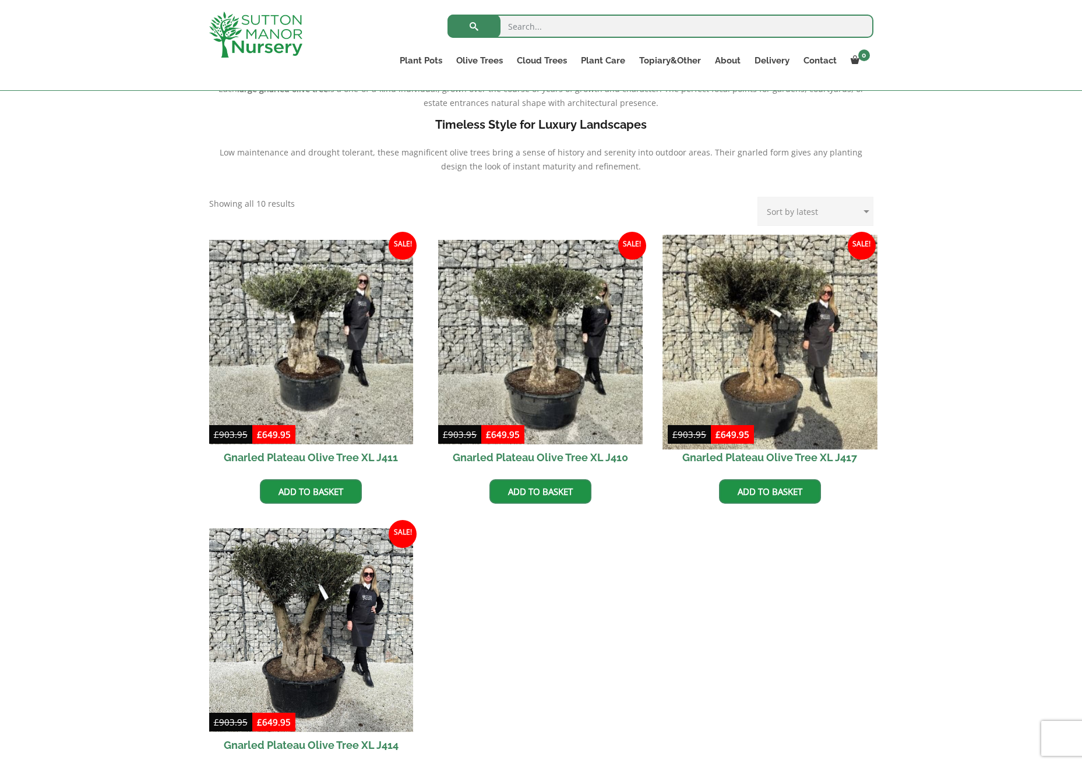
click at [782, 358] on img at bounding box center [769, 342] width 214 height 214
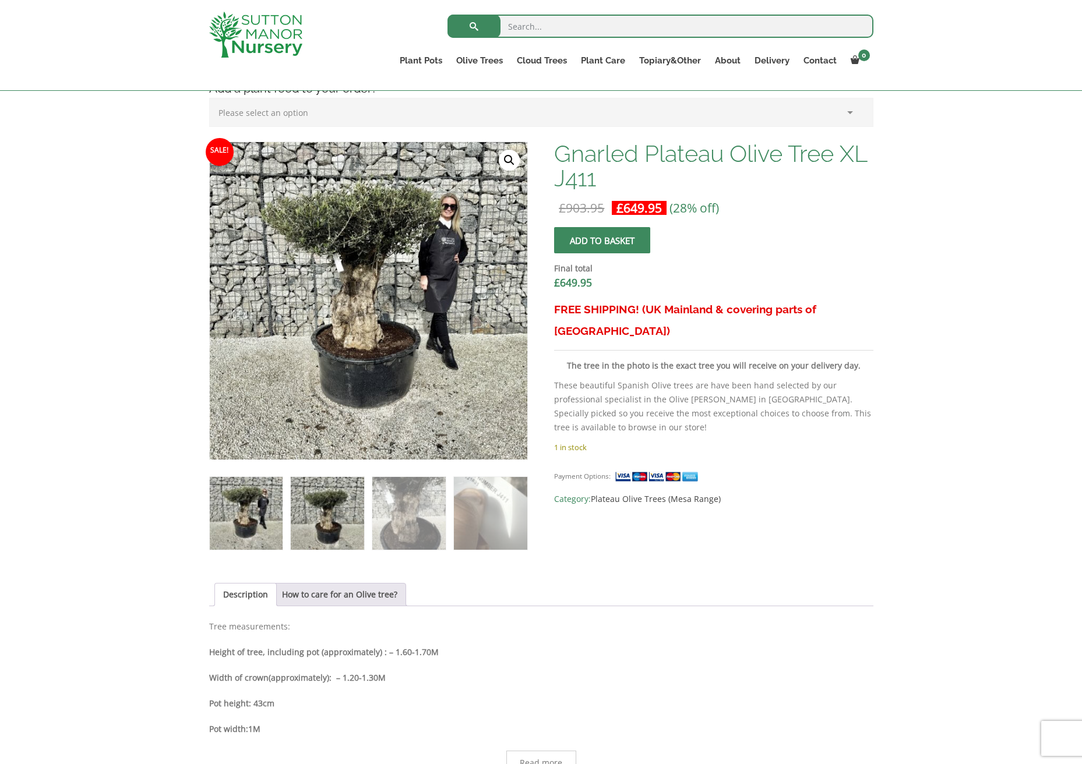
drag, startPoint x: 333, startPoint y: 531, endPoint x: 339, endPoint y: 532, distance: 6.1
click at [334, 531] on img at bounding box center [327, 513] width 73 height 73
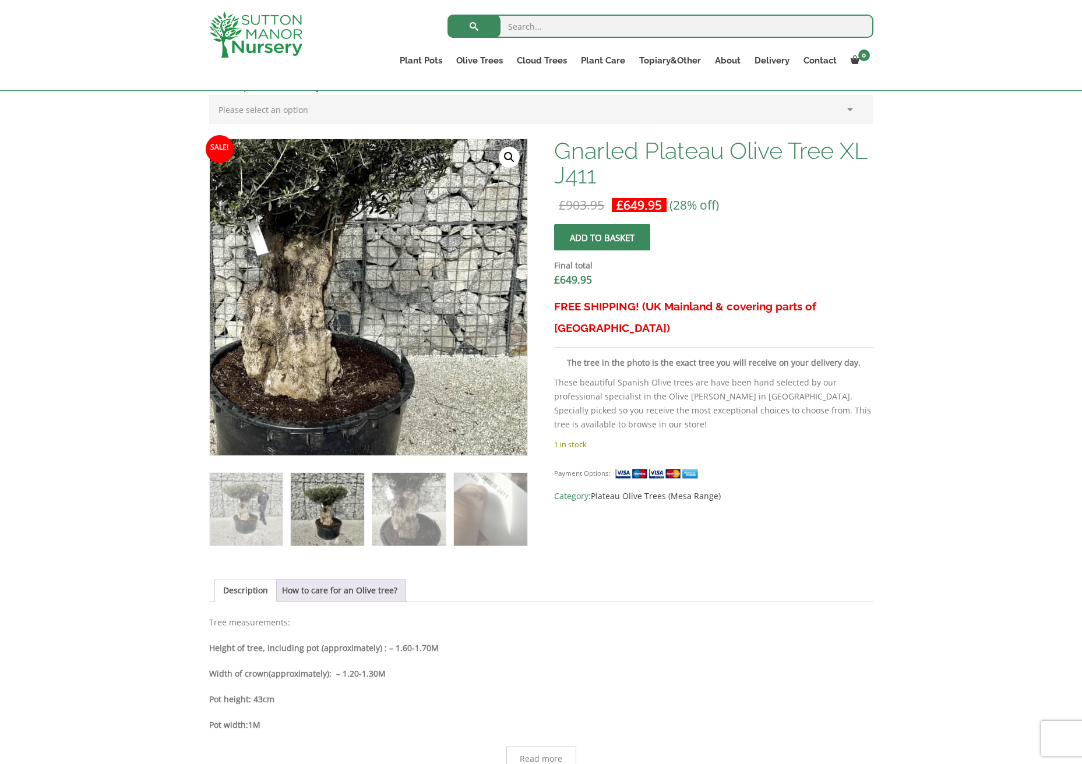
click at [451, 332] on img at bounding box center [299, 269] width 583 height 583
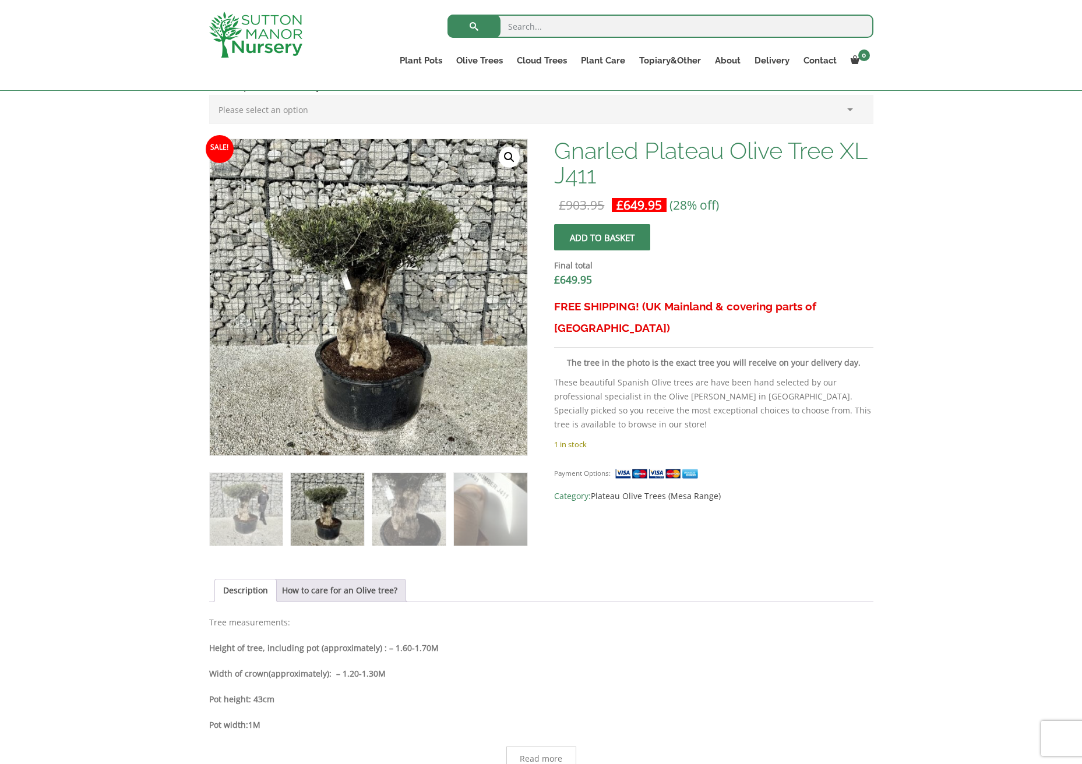
click at [511, 151] on link "🔍" at bounding box center [509, 157] width 21 height 21
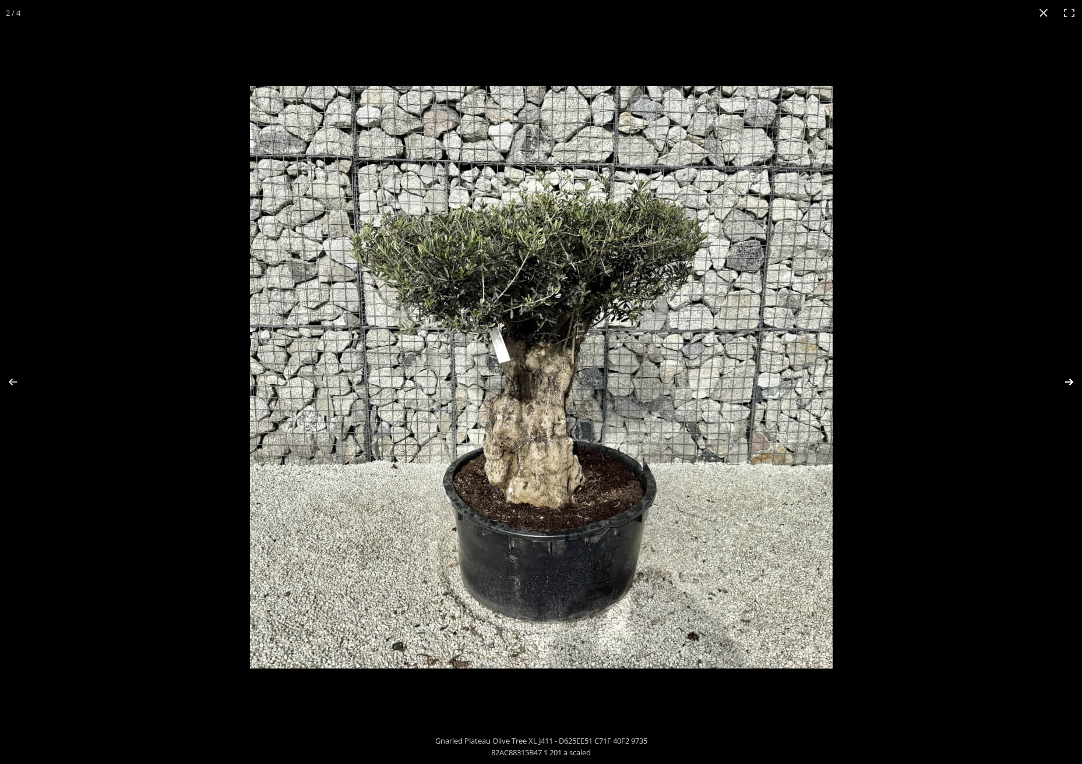
click at [1073, 381] on button "Next (arrow right)" at bounding box center [1061, 382] width 41 height 58
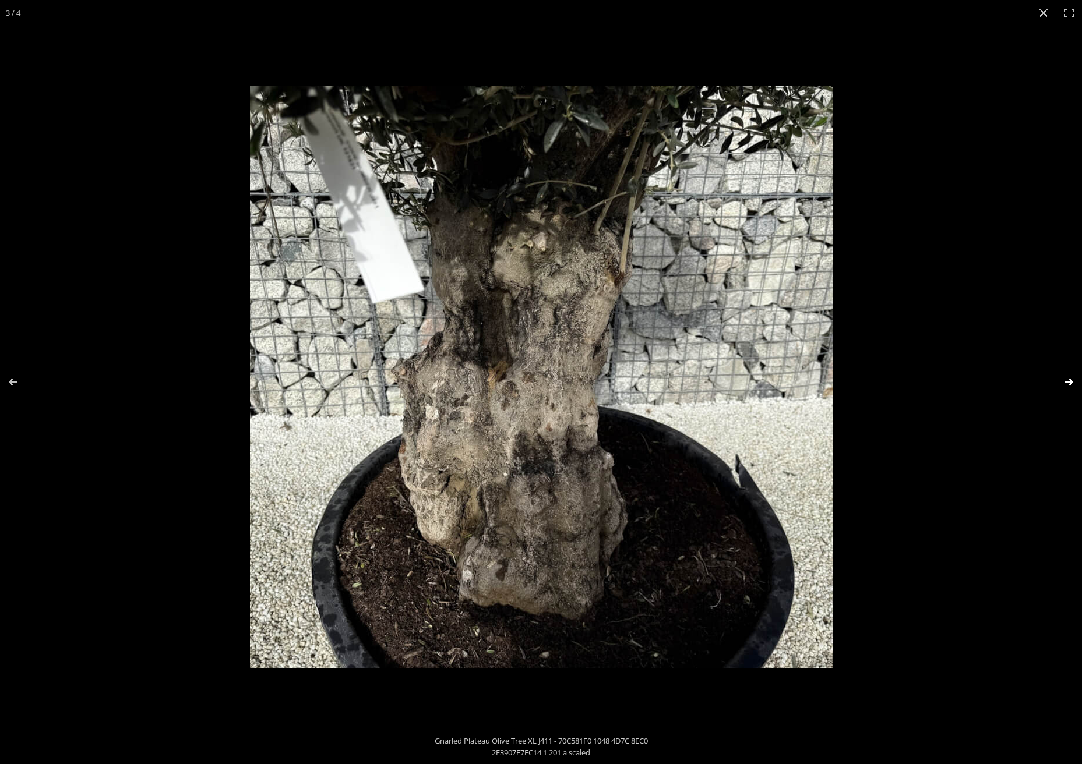
click at [1072, 381] on button "Next (arrow right)" at bounding box center [1061, 382] width 41 height 58
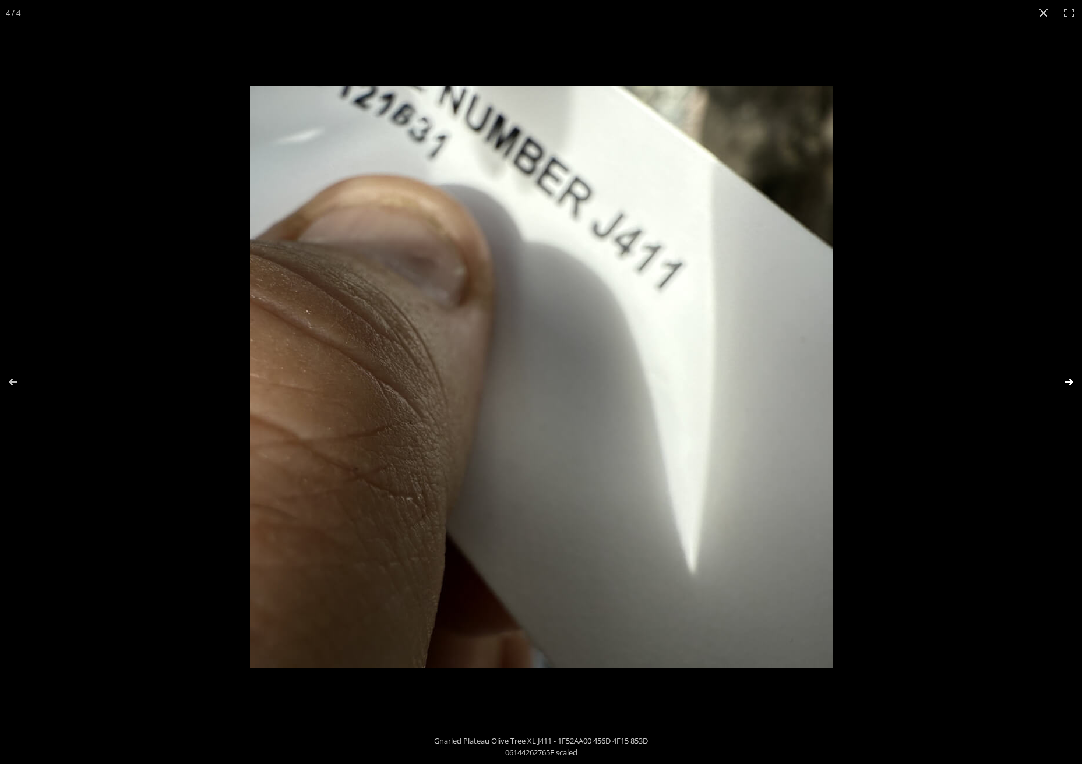
click at [1072, 381] on button "Next (arrow right)" at bounding box center [1061, 382] width 41 height 58
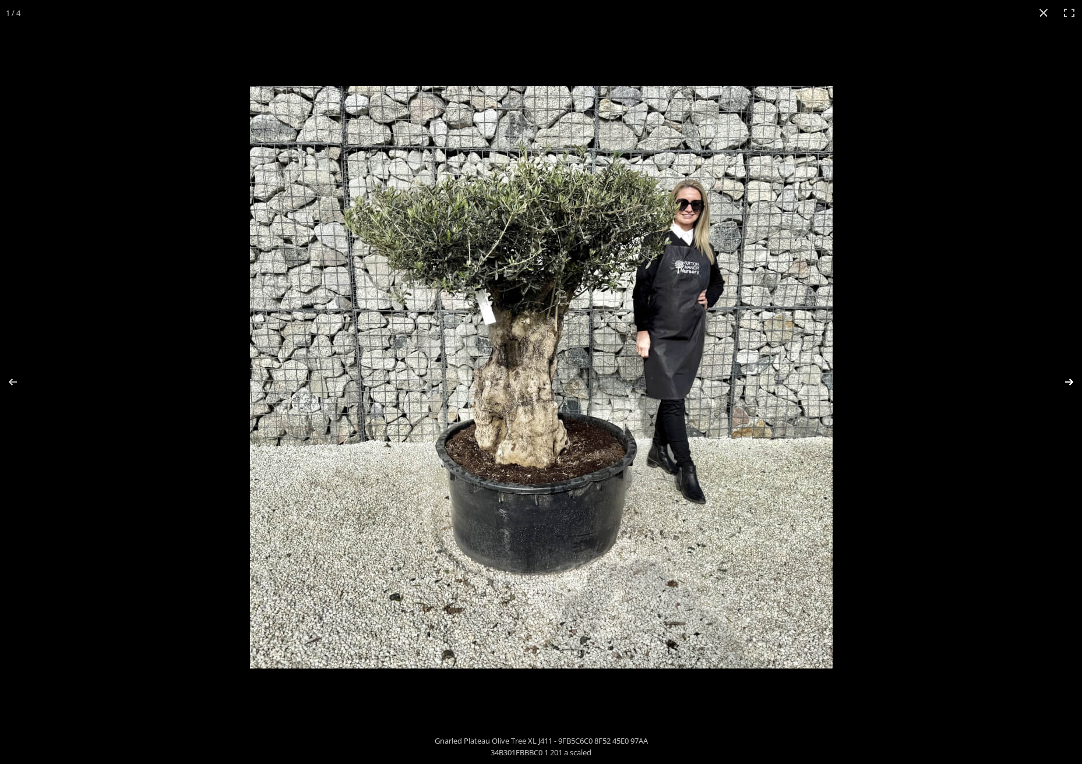
click at [1073, 381] on button "Next (arrow right)" at bounding box center [1061, 382] width 41 height 58
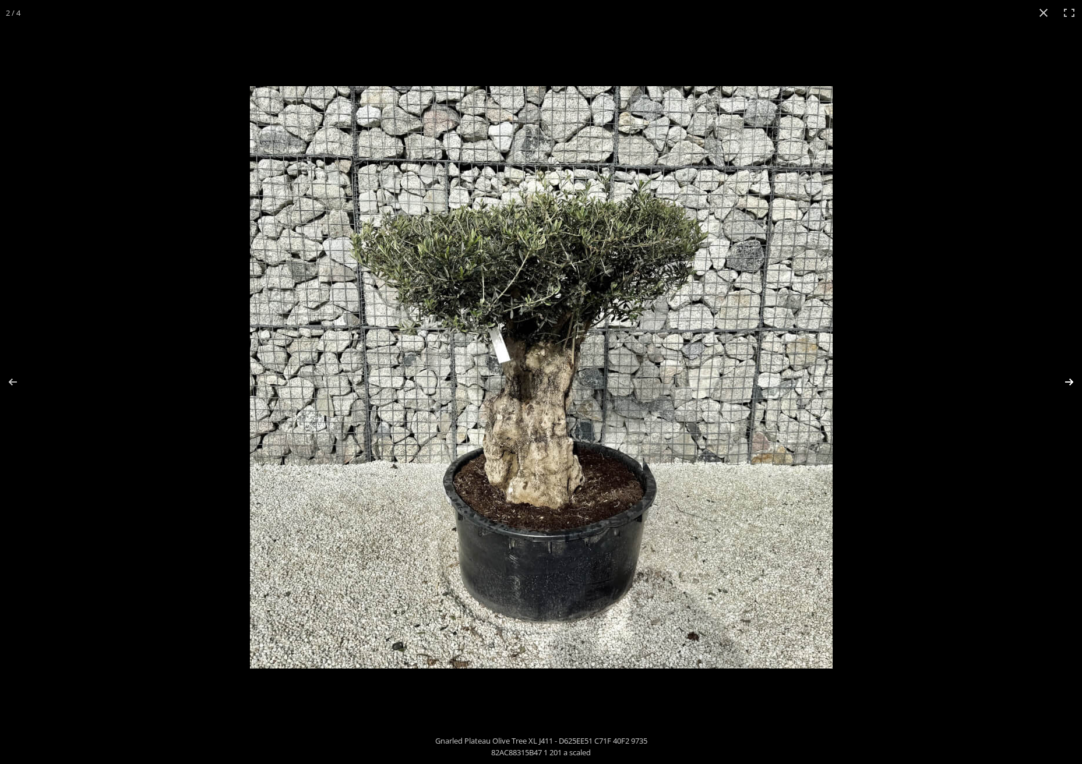
click at [1073, 381] on button "Next (arrow right)" at bounding box center [1061, 382] width 41 height 58
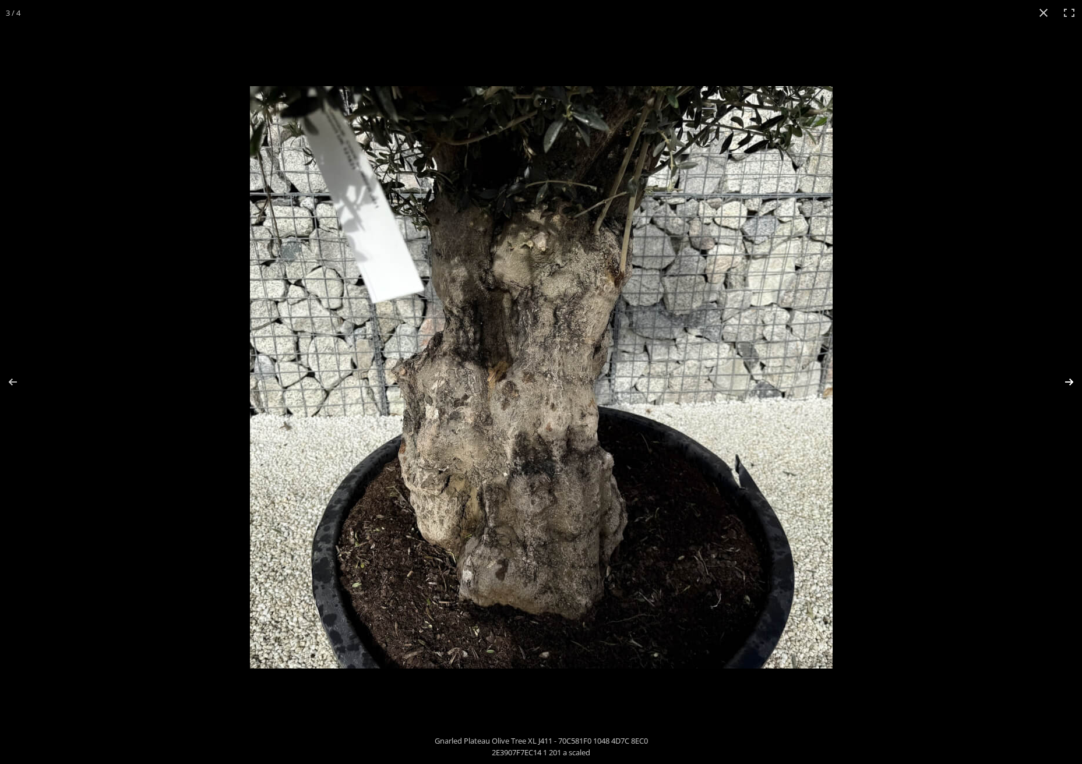
click at [1073, 381] on button "Next (arrow right)" at bounding box center [1061, 382] width 41 height 58
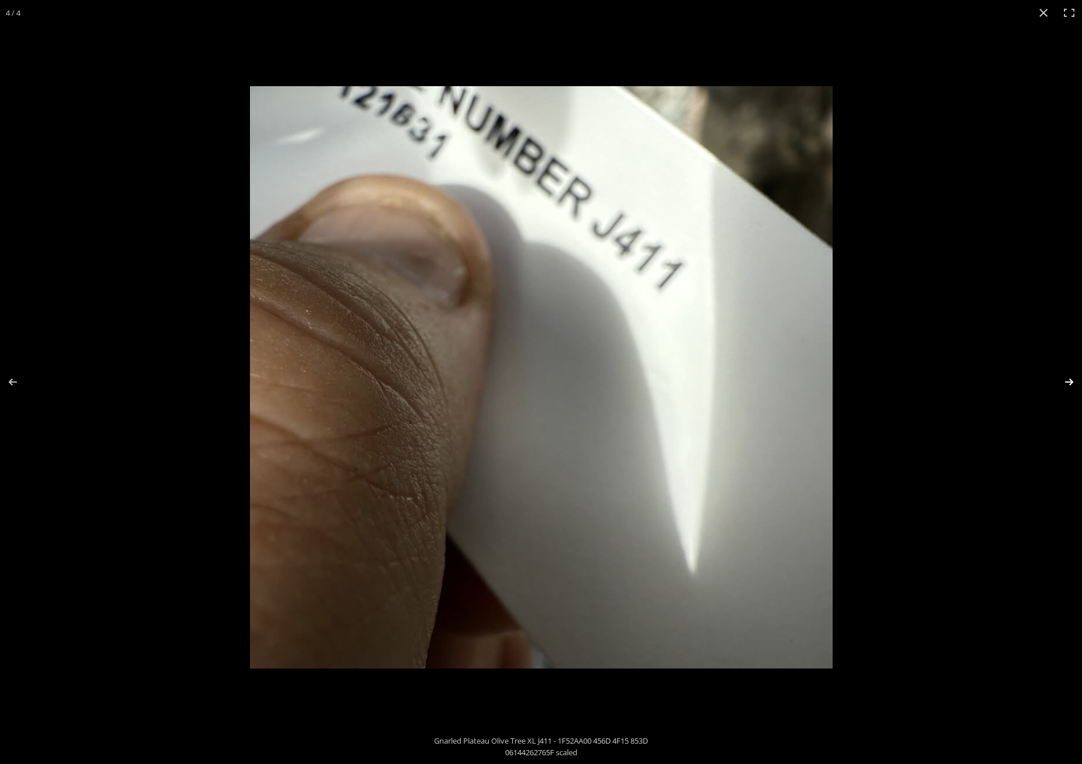
click at [1073, 381] on button "Next (arrow right)" at bounding box center [1061, 382] width 41 height 58
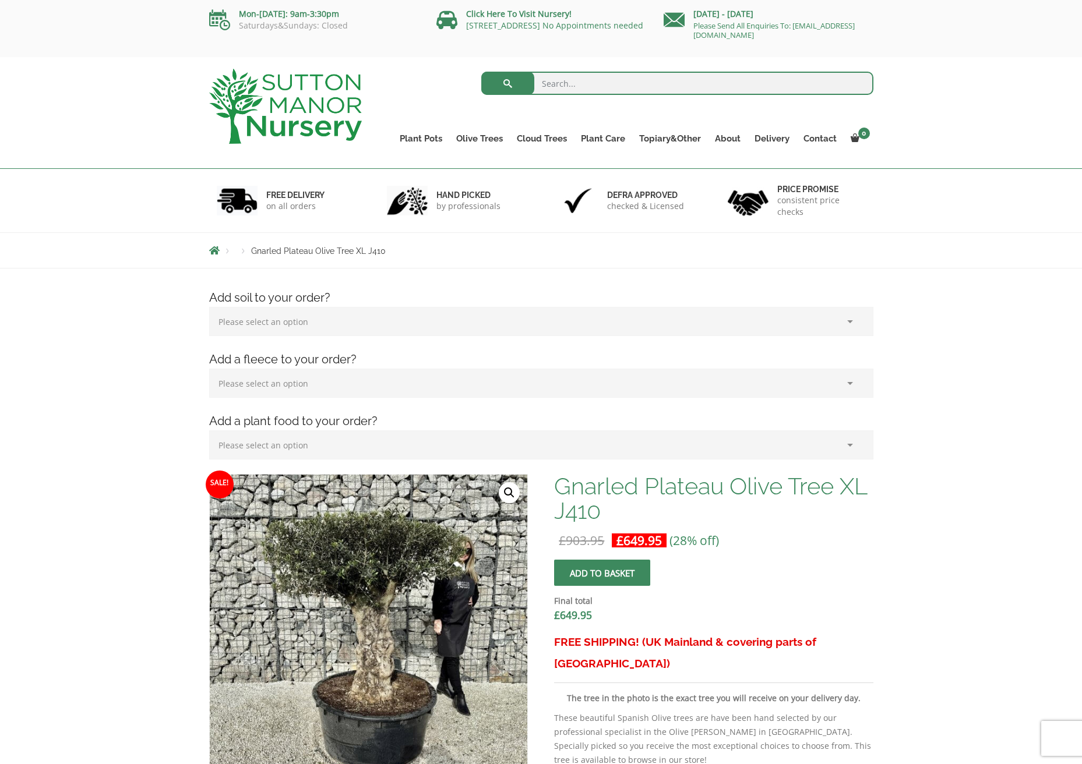
click at [508, 486] on link "🔍" at bounding box center [509, 492] width 21 height 21
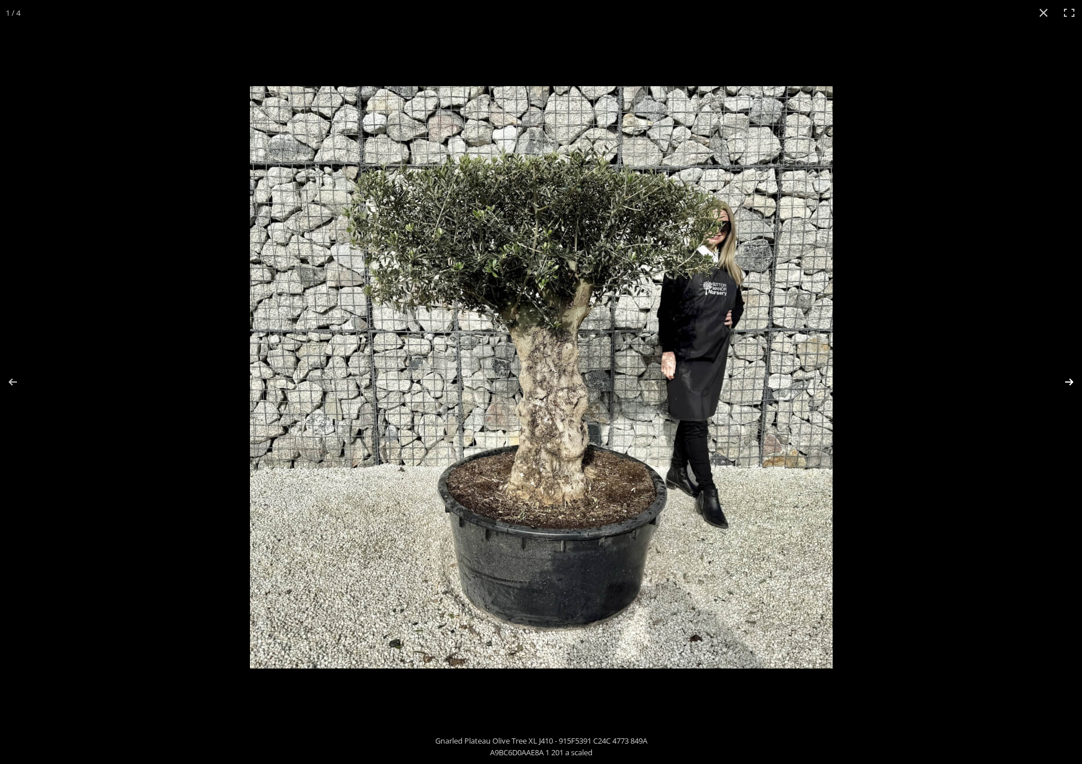
click at [1071, 375] on button "Next (arrow right)" at bounding box center [1061, 382] width 41 height 58
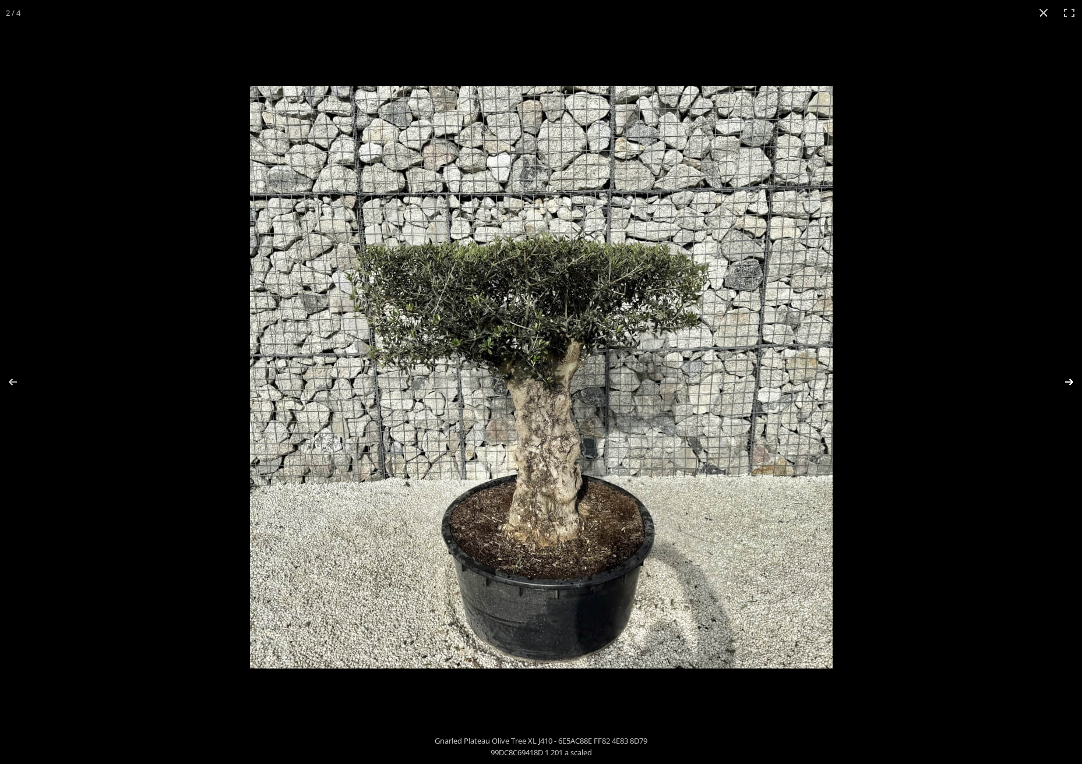
click at [1071, 375] on button "Next (arrow right)" at bounding box center [1061, 382] width 41 height 58
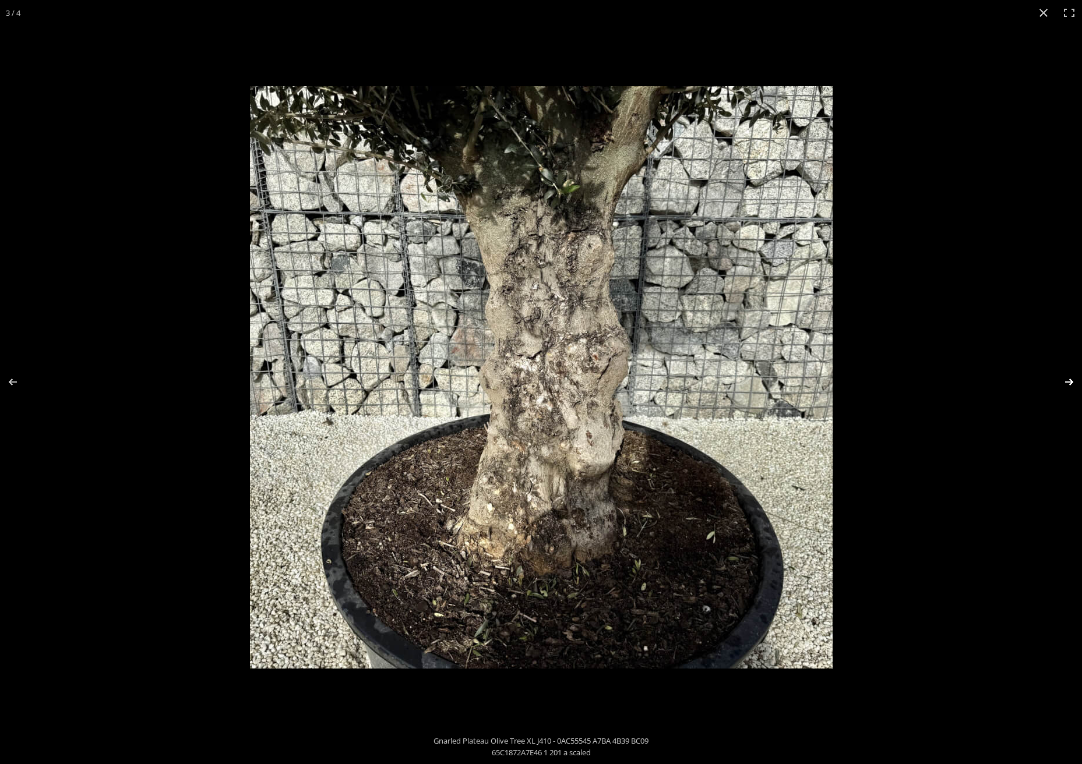
click at [1070, 376] on button "Next (arrow right)" at bounding box center [1061, 382] width 41 height 58
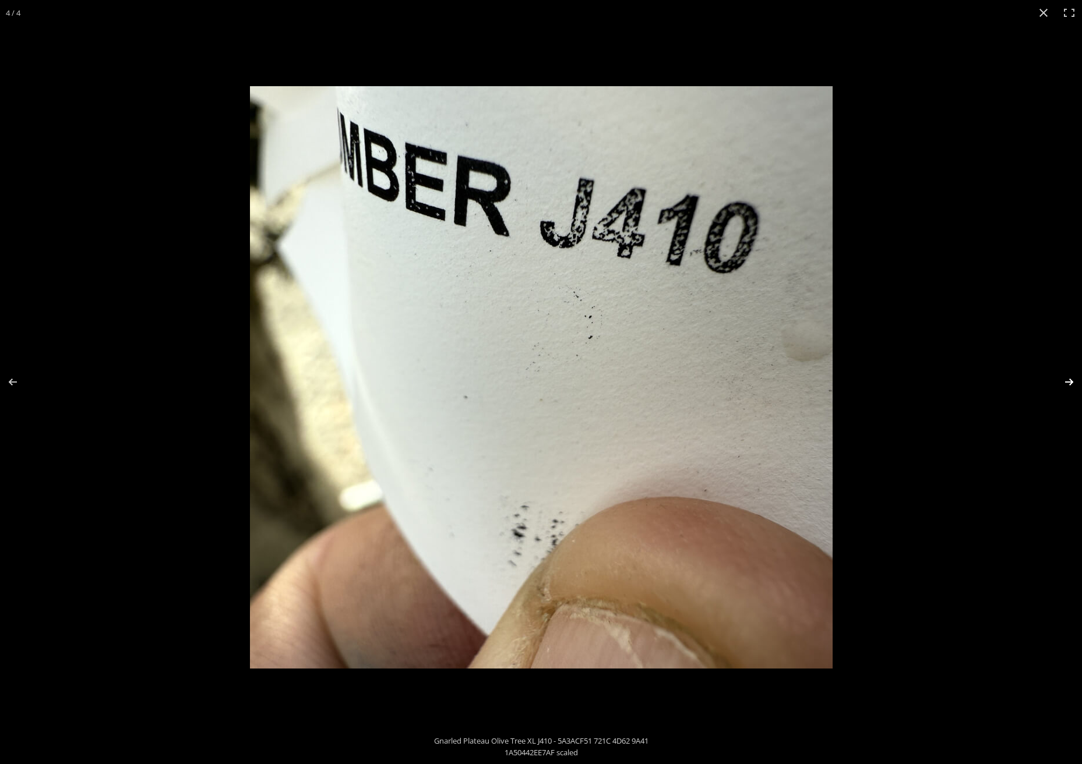
click at [1070, 376] on button "Next (arrow right)" at bounding box center [1061, 382] width 41 height 58
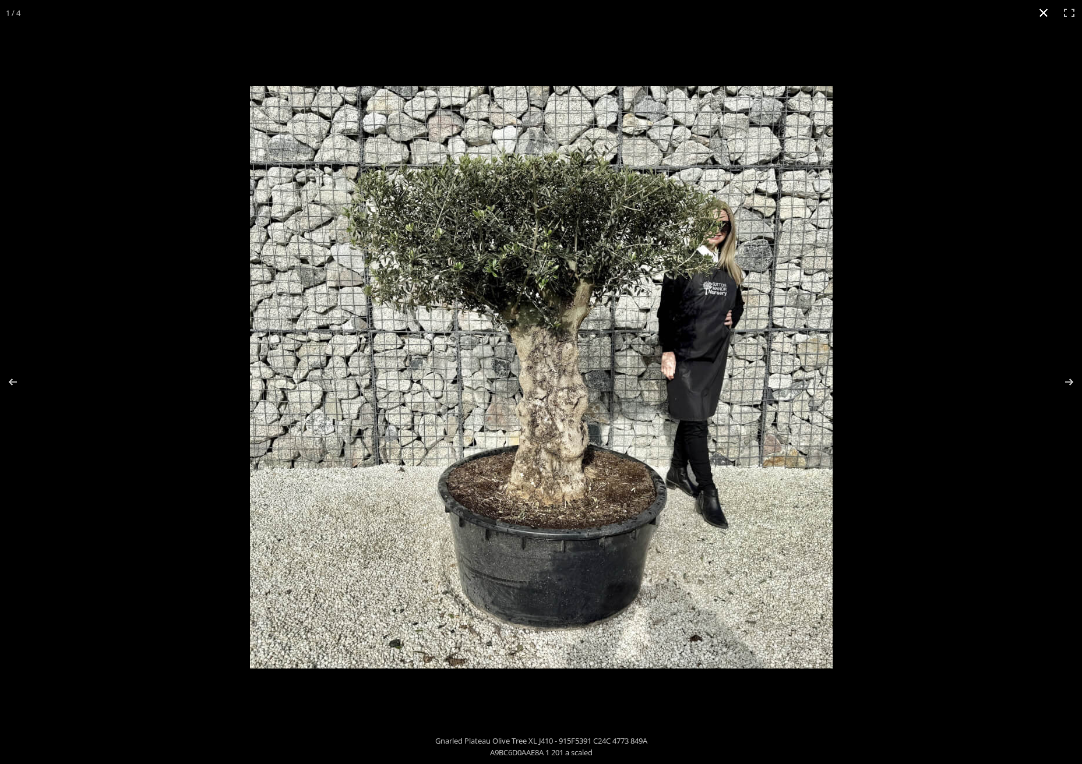
click at [53, 5] on div "1 / 4" at bounding box center [541, 13] width 1082 height 26
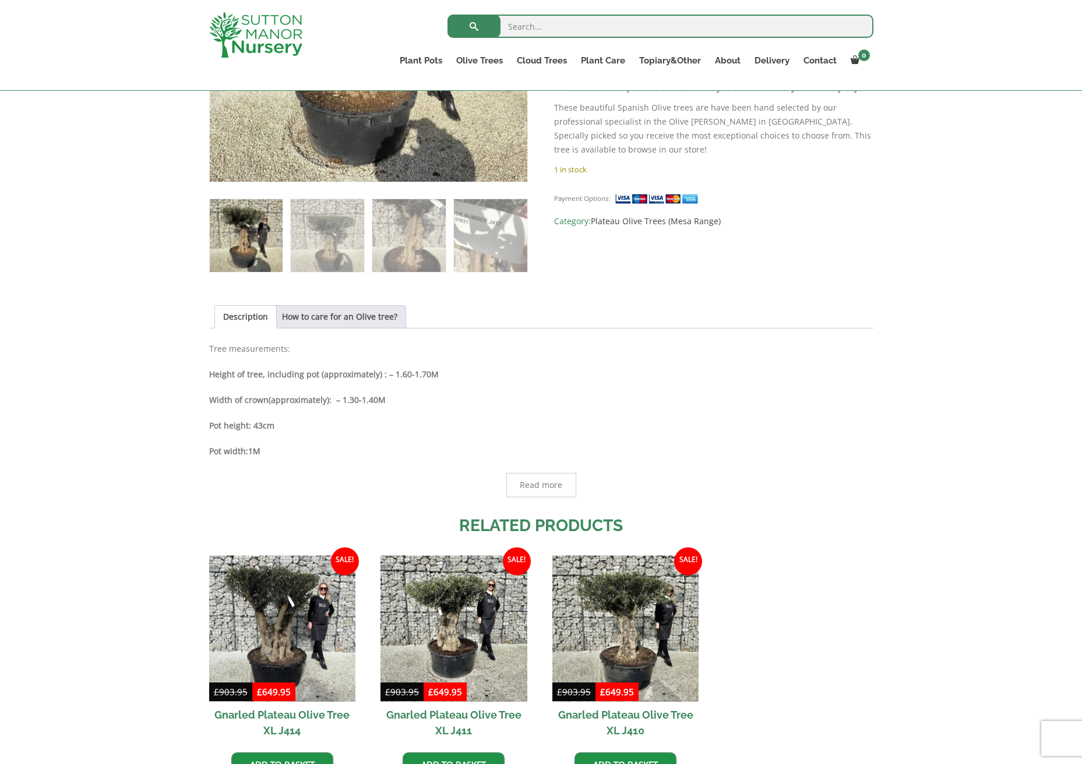
scroll to position [609, 0]
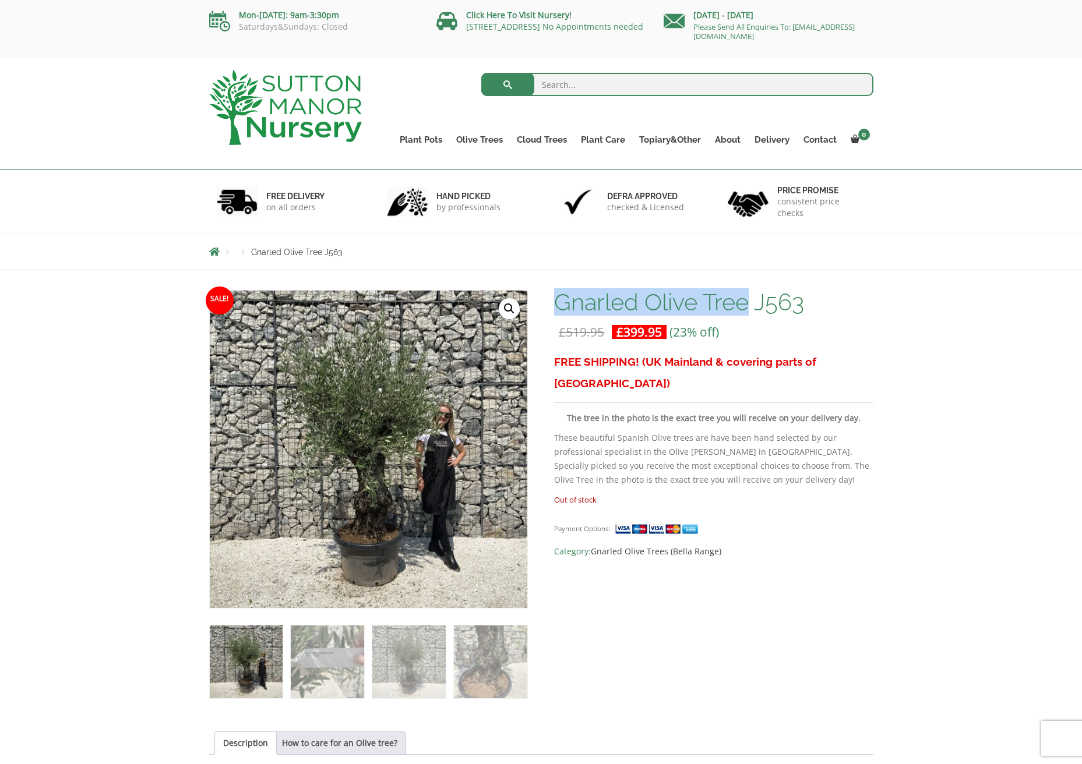
drag, startPoint x: 554, startPoint y: 299, endPoint x: 751, endPoint y: 297, distance: 196.9
click at [751, 297] on h1 "Gnarled Olive Tree J563" at bounding box center [713, 302] width 319 height 24
copy h1 "Gnarled Olive Tree"
